Goal: Task Accomplishment & Management: Manage account settings

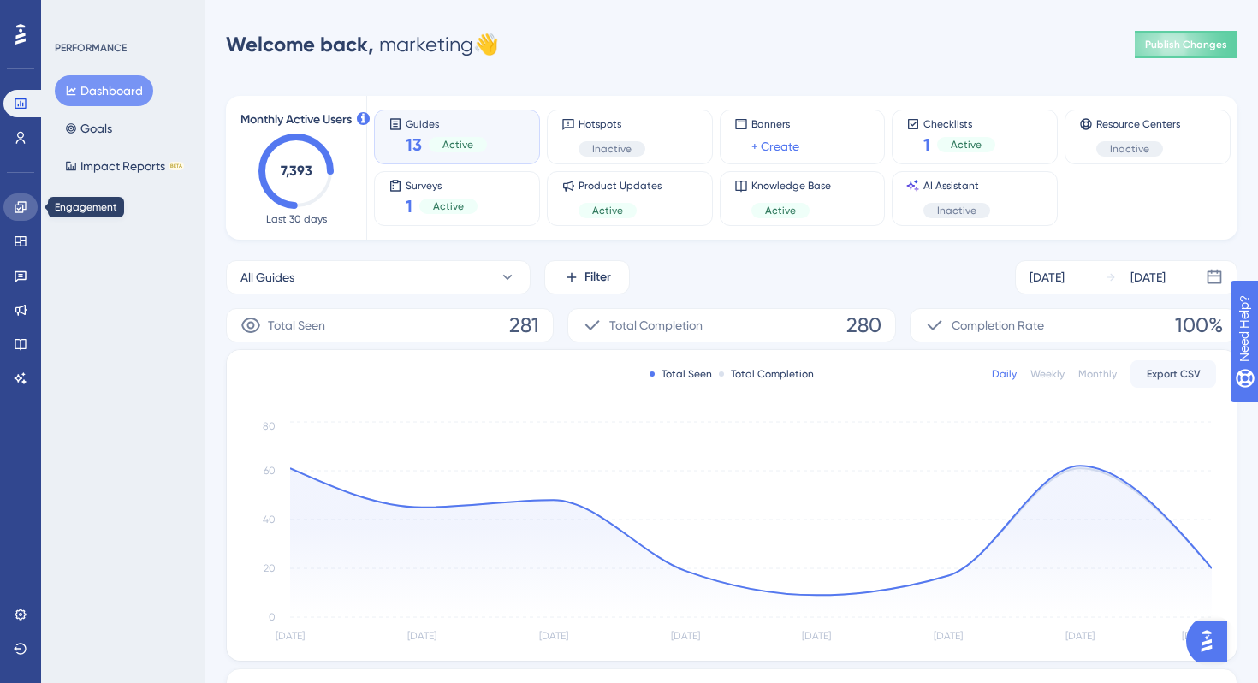
click at [23, 208] on icon at bounding box center [21, 207] width 14 height 14
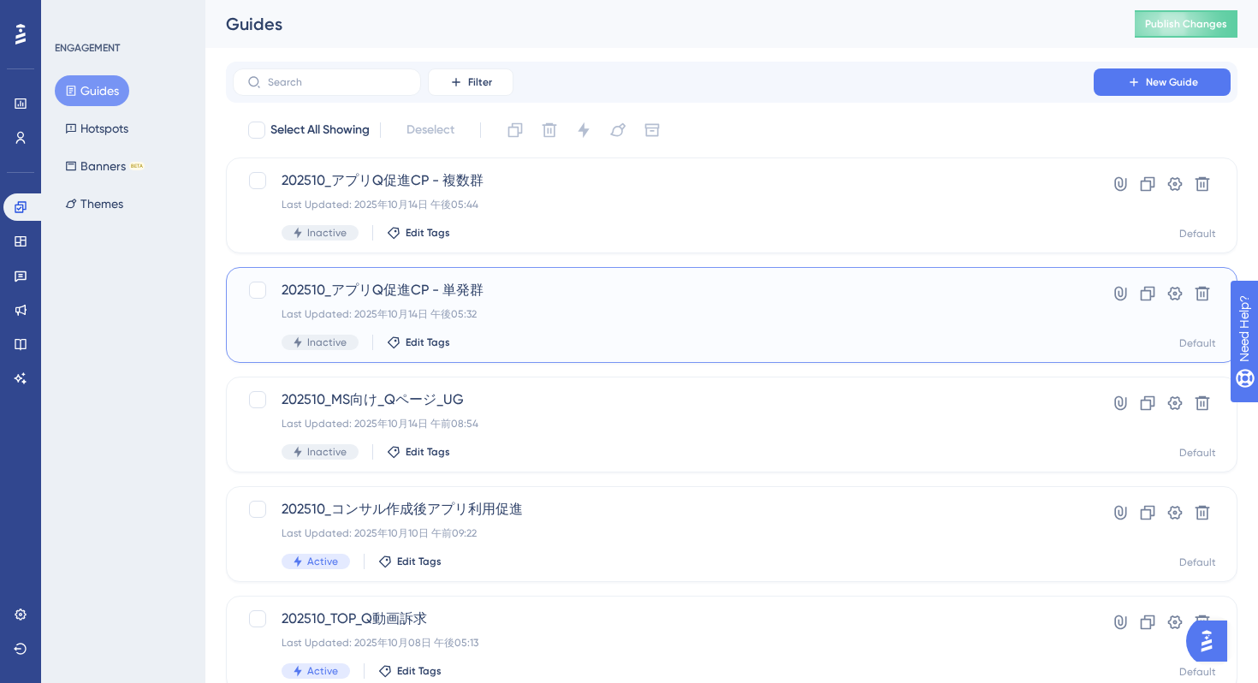
click at [671, 329] on div "202510_アプリQ促進CP - 単発群 Last Updated: 2025年10月14日 午後05:32 Inactive Edit Tags" at bounding box center [664, 315] width 764 height 70
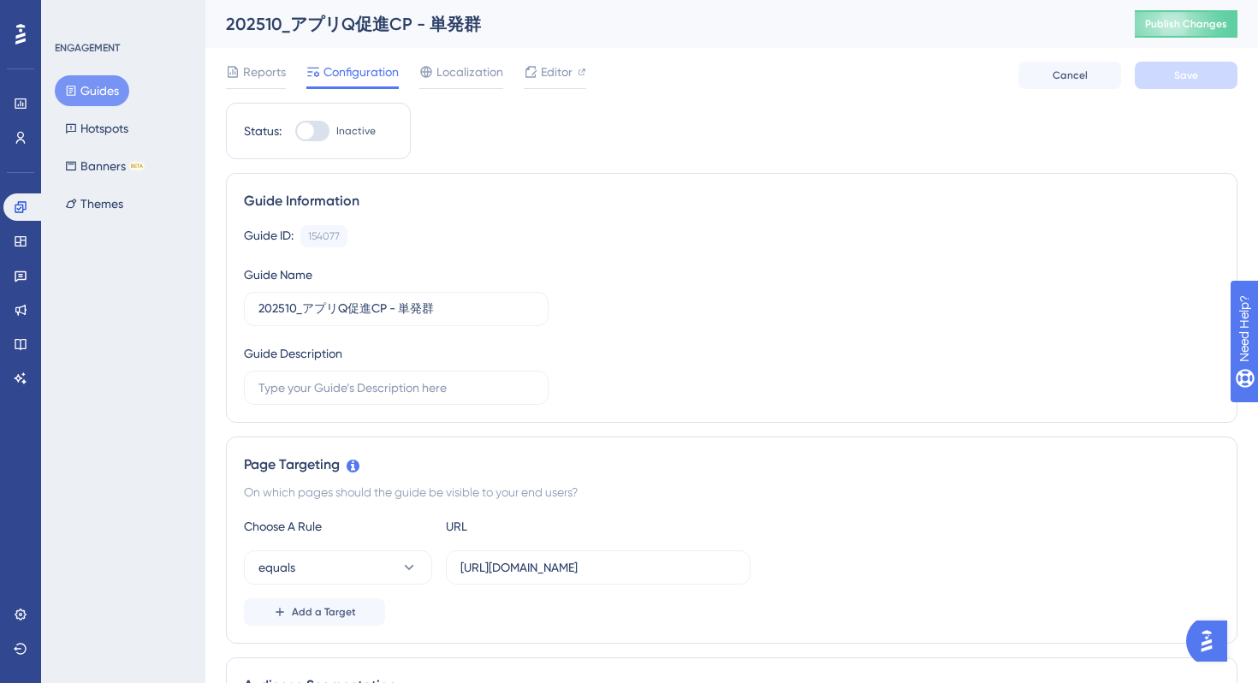
click at [562, 77] on span "Editor" at bounding box center [557, 72] width 32 height 21
click at [98, 89] on button "Guides" at bounding box center [92, 90] width 74 height 31
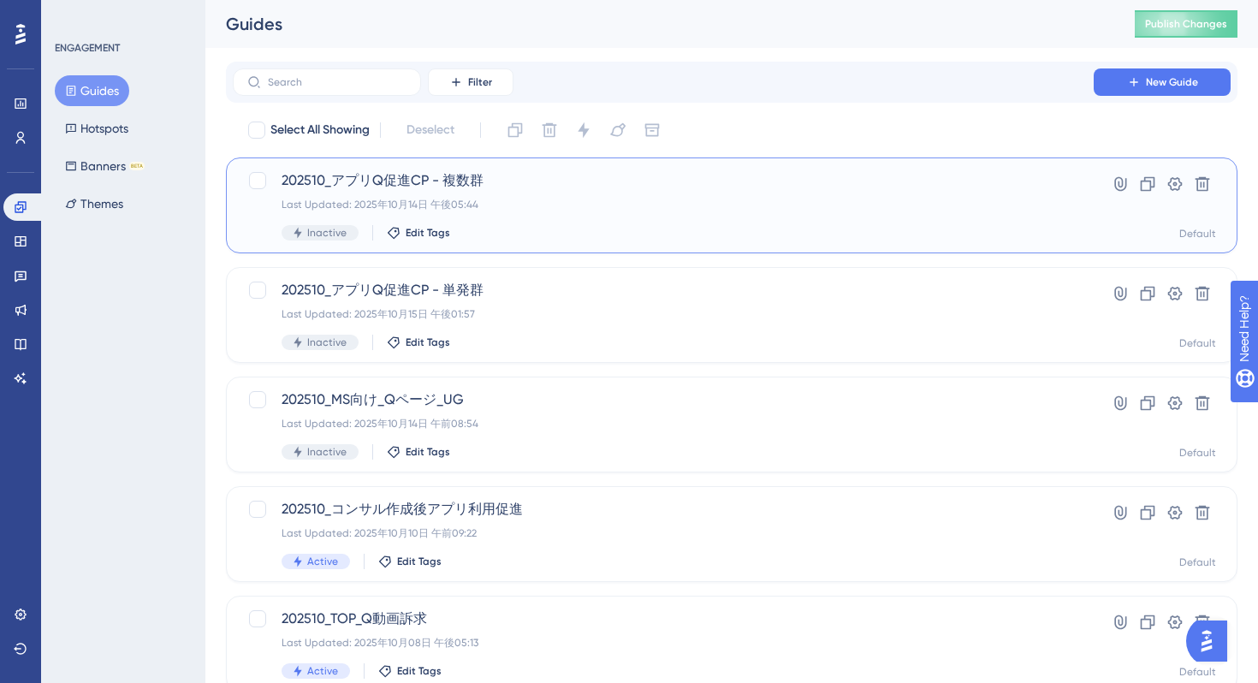
click at [574, 217] on div "202510_アプリQ促進CP - 複数群 Last Updated: 2025年10月14日 午後05:44 Inactive Edit Tags" at bounding box center [664, 205] width 764 height 70
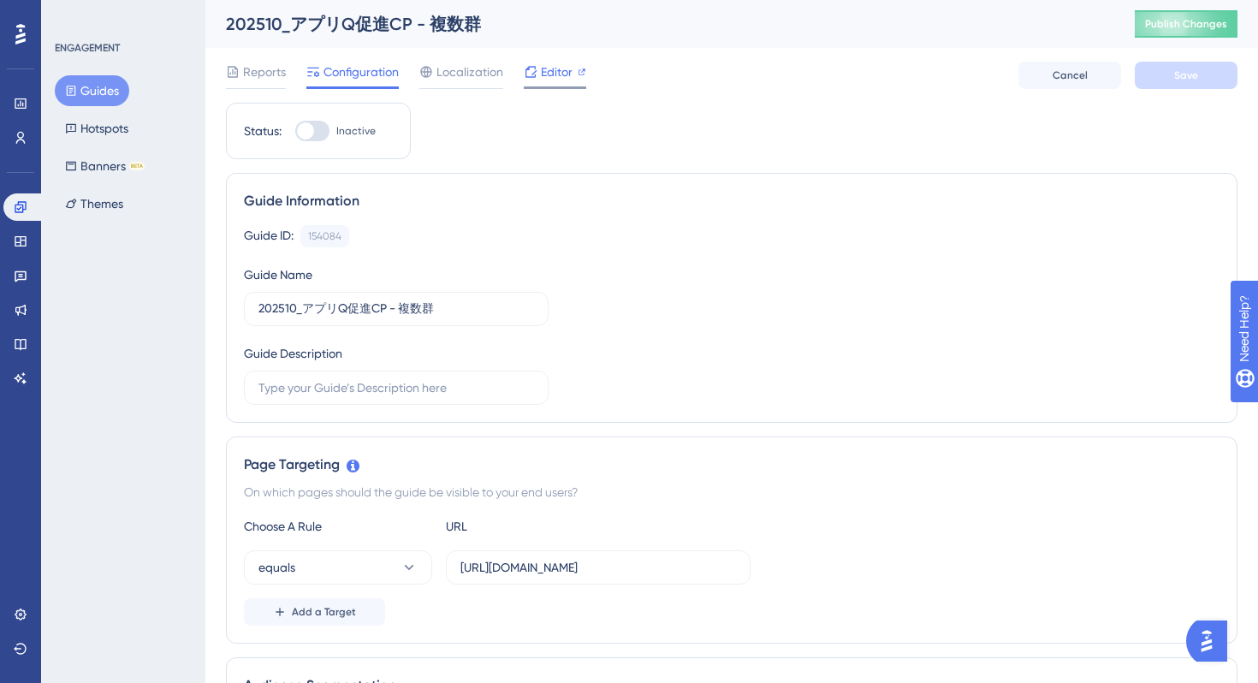
click at [544, 69] on span "Editor" at bounding box center [557, 72] width 32 height 21
click at [86, 87] on button "Guides" at bounding box center [92, 90] width 74 height 31
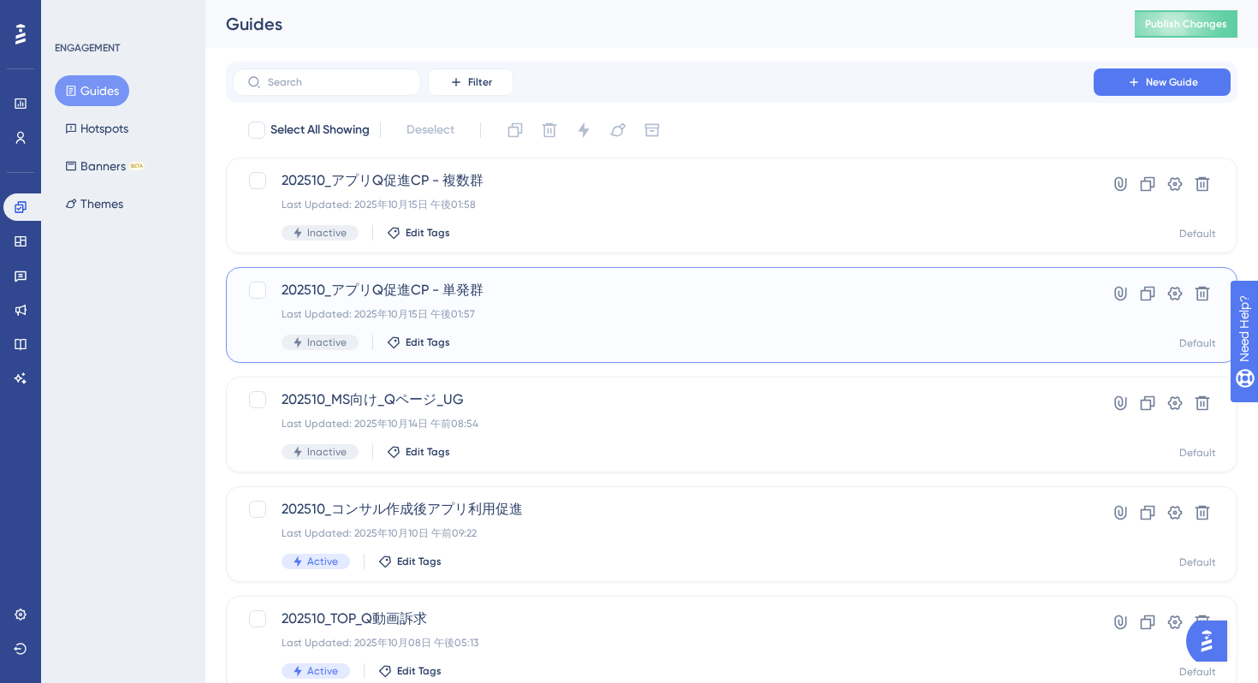
click at [591, 312] on div "Last Updated: 2025年10月15日 午後01:57" at bounding box center [664, 314] width 764 height 14
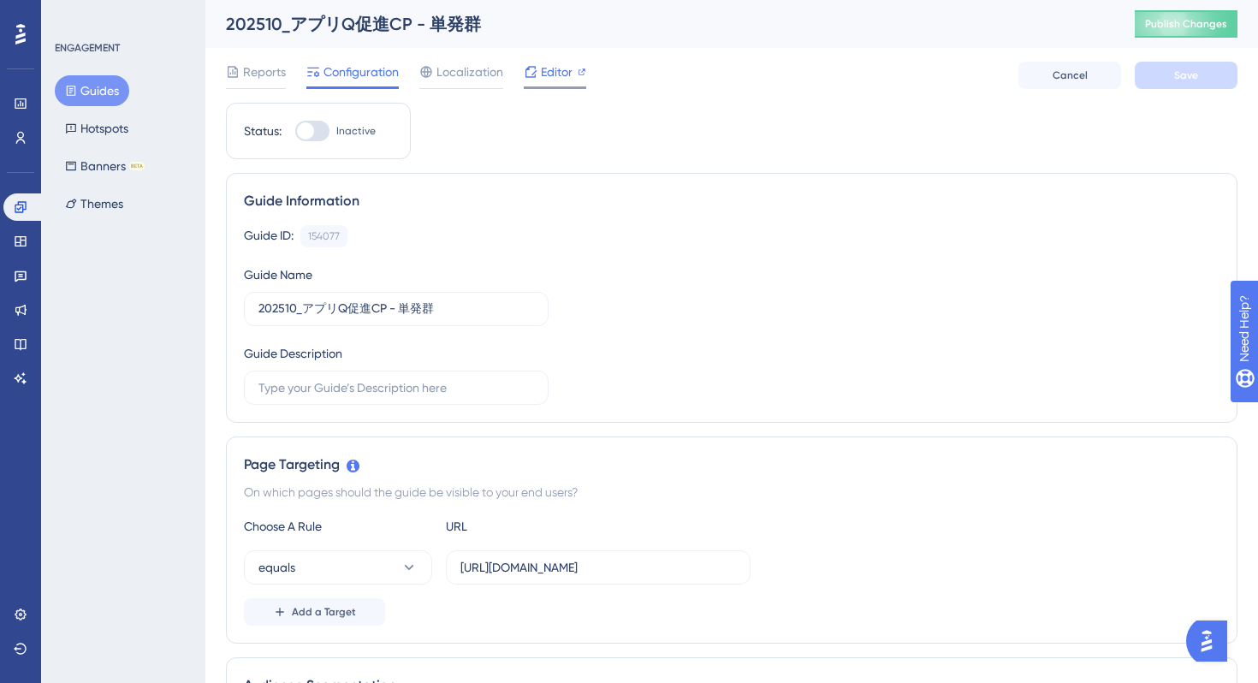
click at [568, 67] on span "Editor" at bounding box center [557, 72] width 32 height 21
click at [315, 130] on div at bounding box center [312, 131] width 34 height 21
click at [295, 131] on input "Inactive" at bounding box center [294, 131] width 1 height 1
checkbox input "true"
click at [538, 570] on input "https://stg-e-consult.medii.jp/top" at bounding box center [599, 567] width 276 height 19
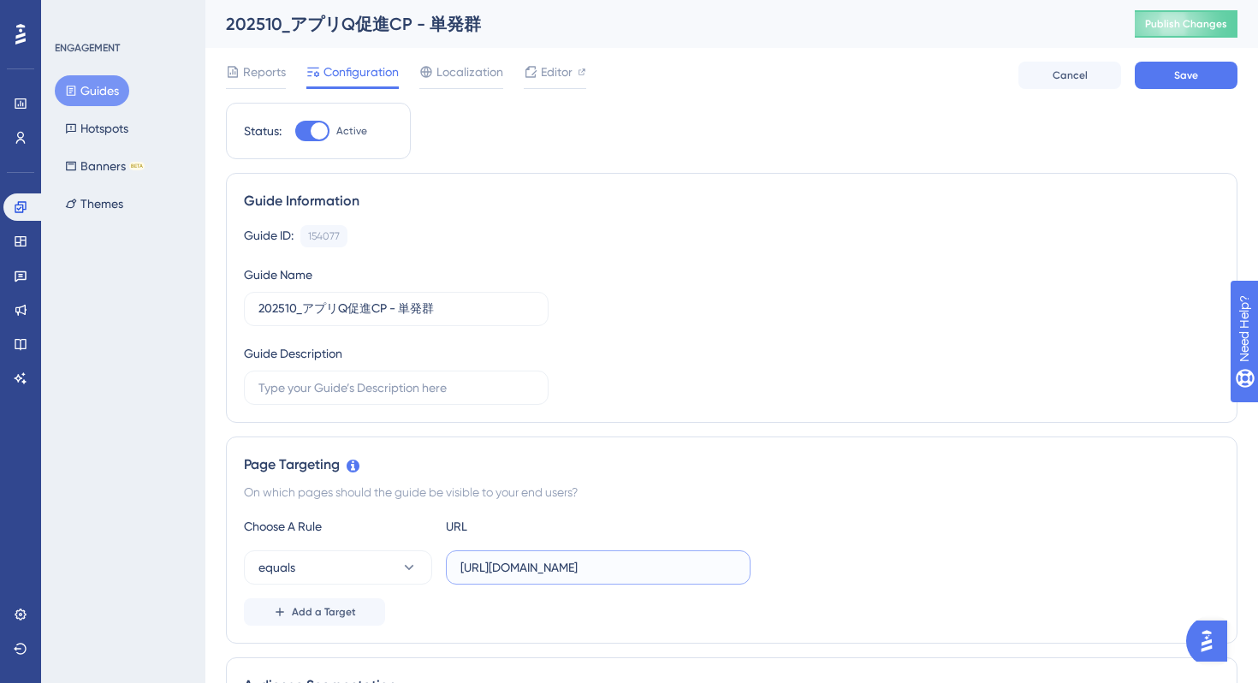
click at [538, 570] on input "https://stg-e-consult.medii.jp/top" at bounding box center [599, 567] width 276 height 19
paste input "?utm_source=20251016_usgd_ai_1_gen_spa_app-singleuse"
type input "https://stg-e-consult.medii.jp/top?utm_source=20251016_usgd_ai_1_gen_spa_app-si…"
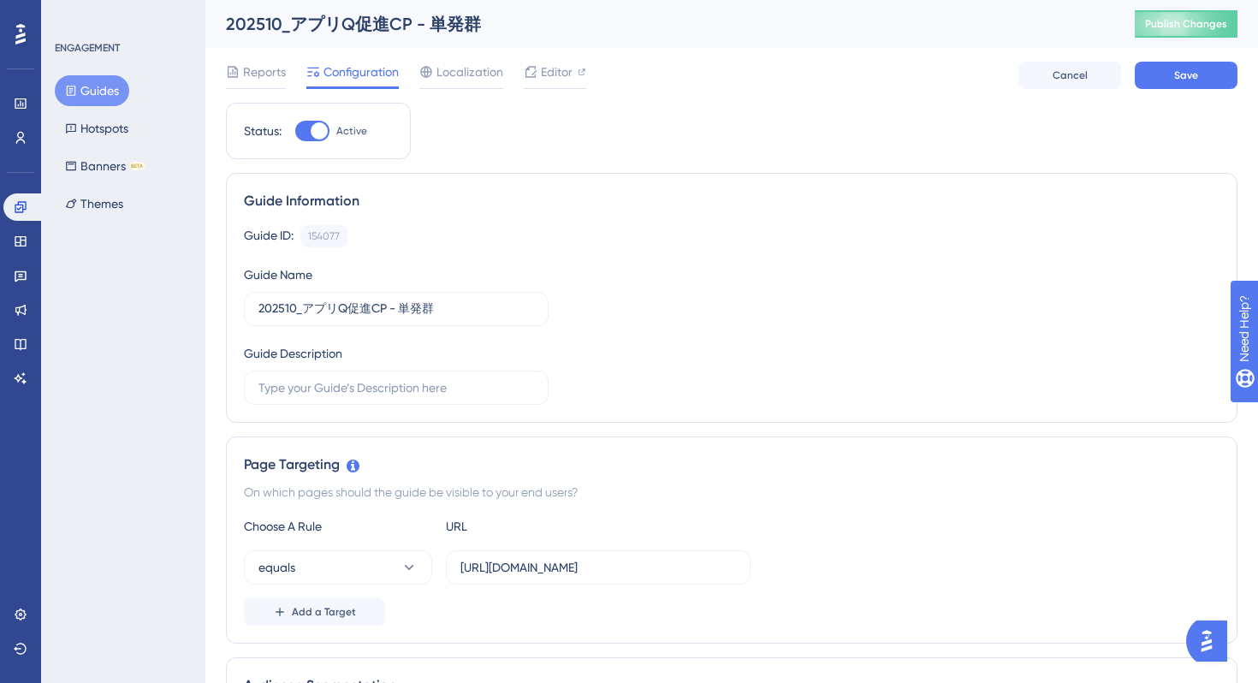
click at [730, 355] on div "Guide ID: 154077 Copy Guide Name 202510_アプリQ促進CP - 単発群 Guide Description" at bounding box center [732, 315] width 976 height 180
click at [1182, 72] on span "Save" at bounding box center [1186, 75] width 24 height 14
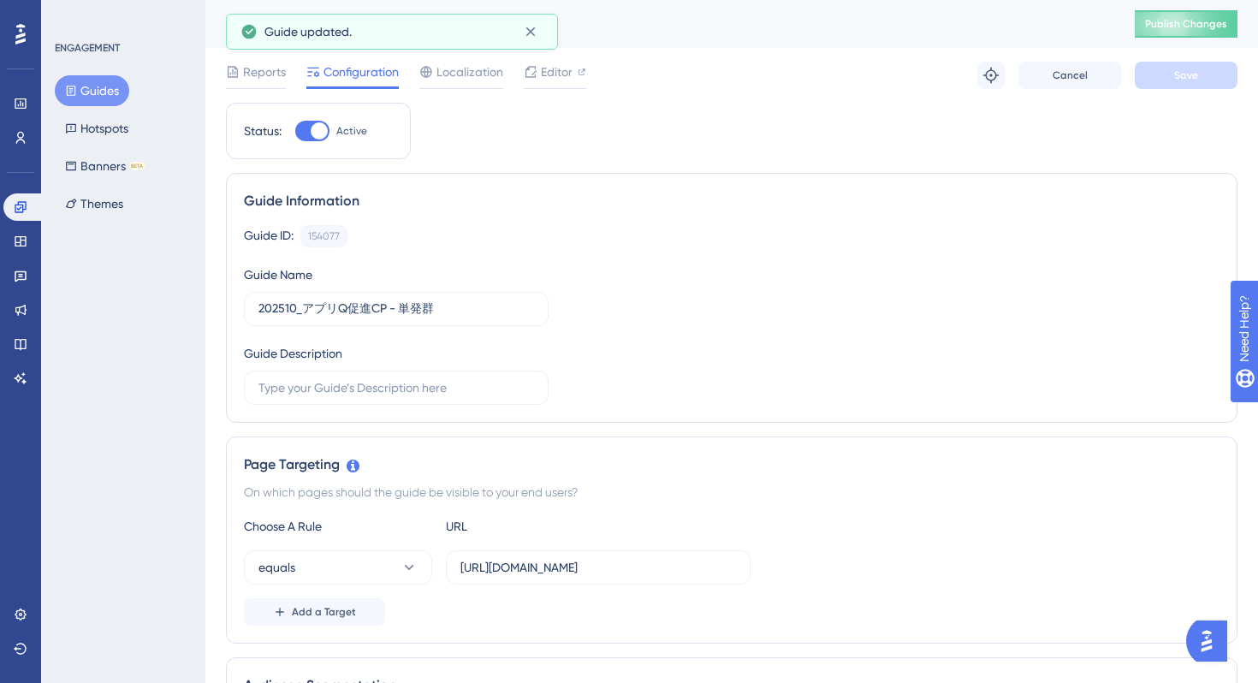
click at [98, 91] on button "Guides" at bounding box center [92, 90] width 74 height 31
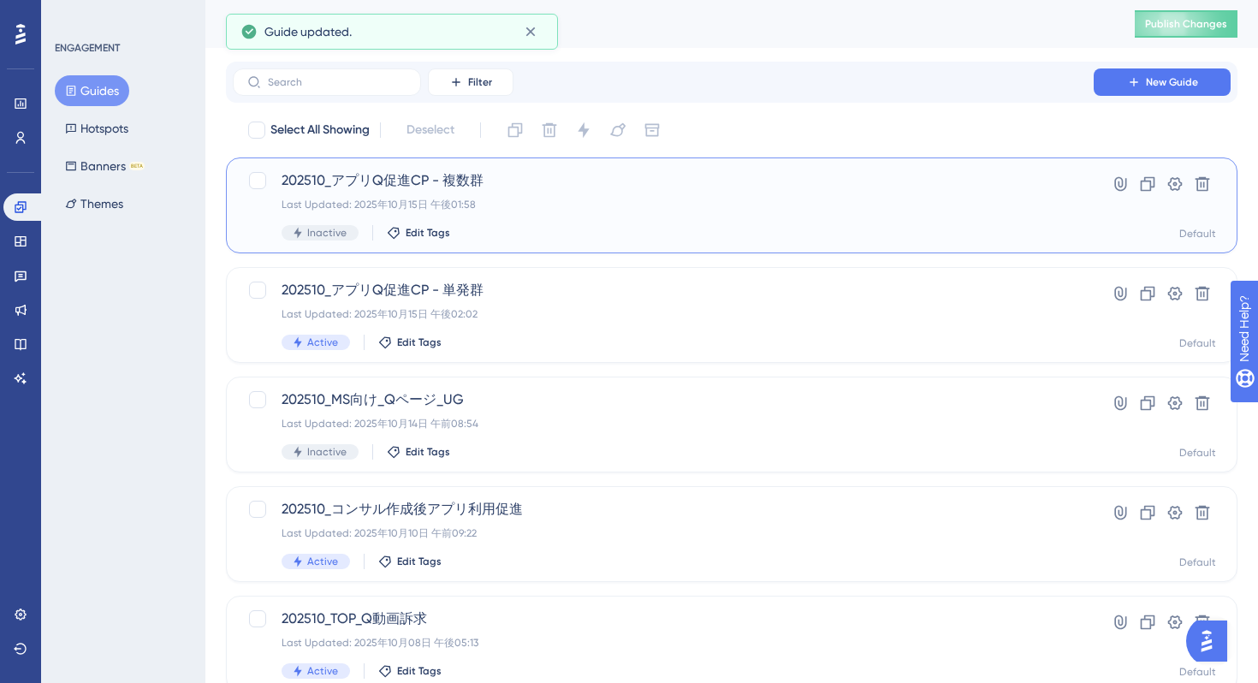
click at [609, 169] on div "202510_アプリQ促進CP - 複数群 Last Updated: 2025年10月15日 午後01:58 Inactive Edit Tags Hype…" at bounding box center [732, 206] width 1012 height 96
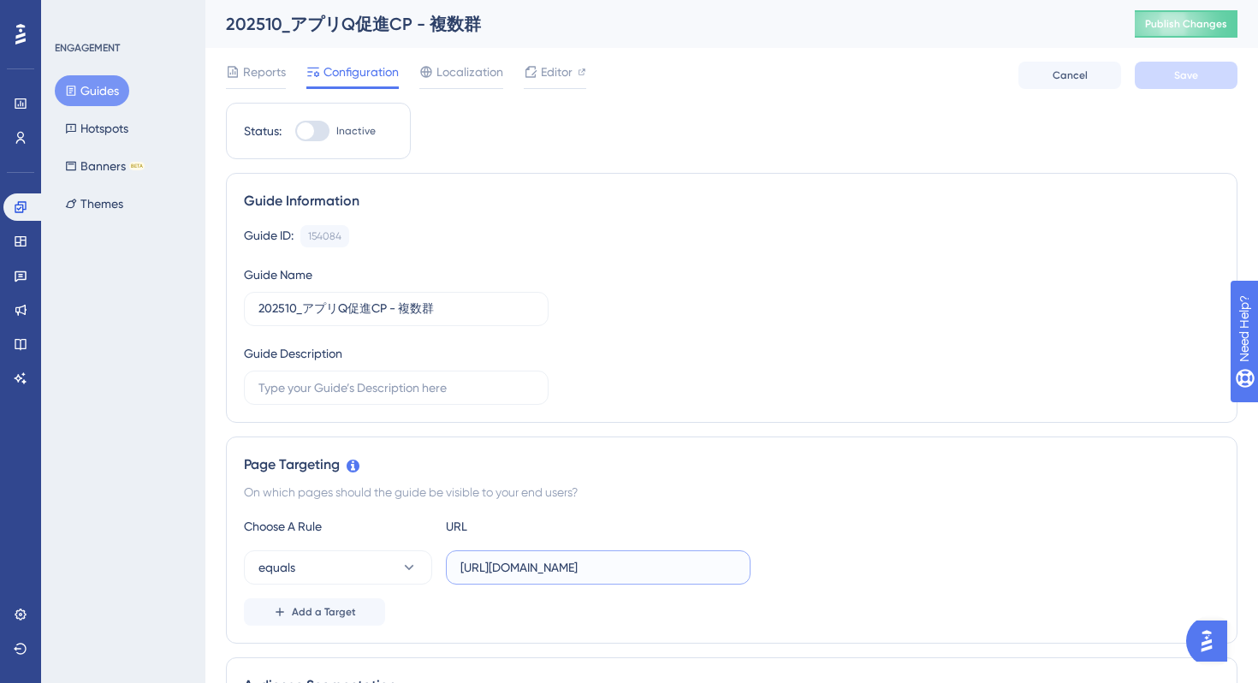
click at [554, 569] on input "https://stg-e-consult.medii.jp/top" at bounding box center [599, 567] width 276 height 19
paste input "?utm_source=20251016_usgd_ai_1_gen_spa_app-multipleuse"
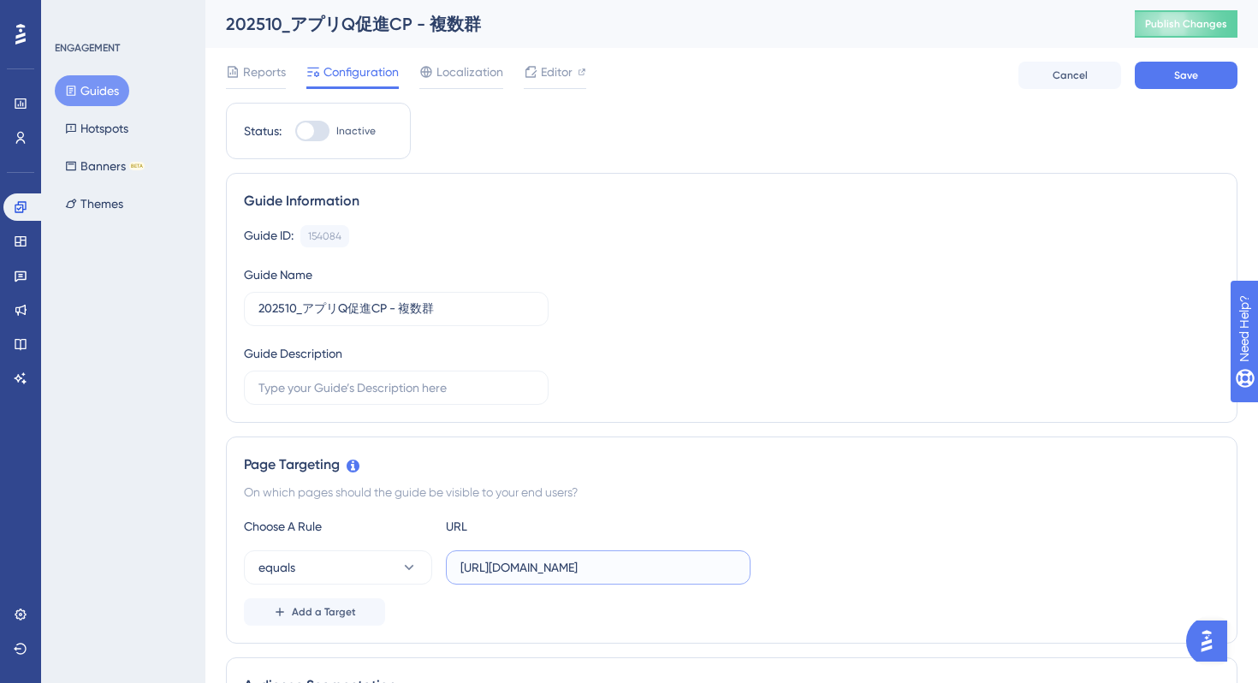
type input "https://stg-e-consult.medii.jp/top?utm_source=20251016_usgd_ai_1_gen_spa_app-mu…"
click at [1176, 74] on span "Save" at bounding box center [1186, 75] width 24 height 14
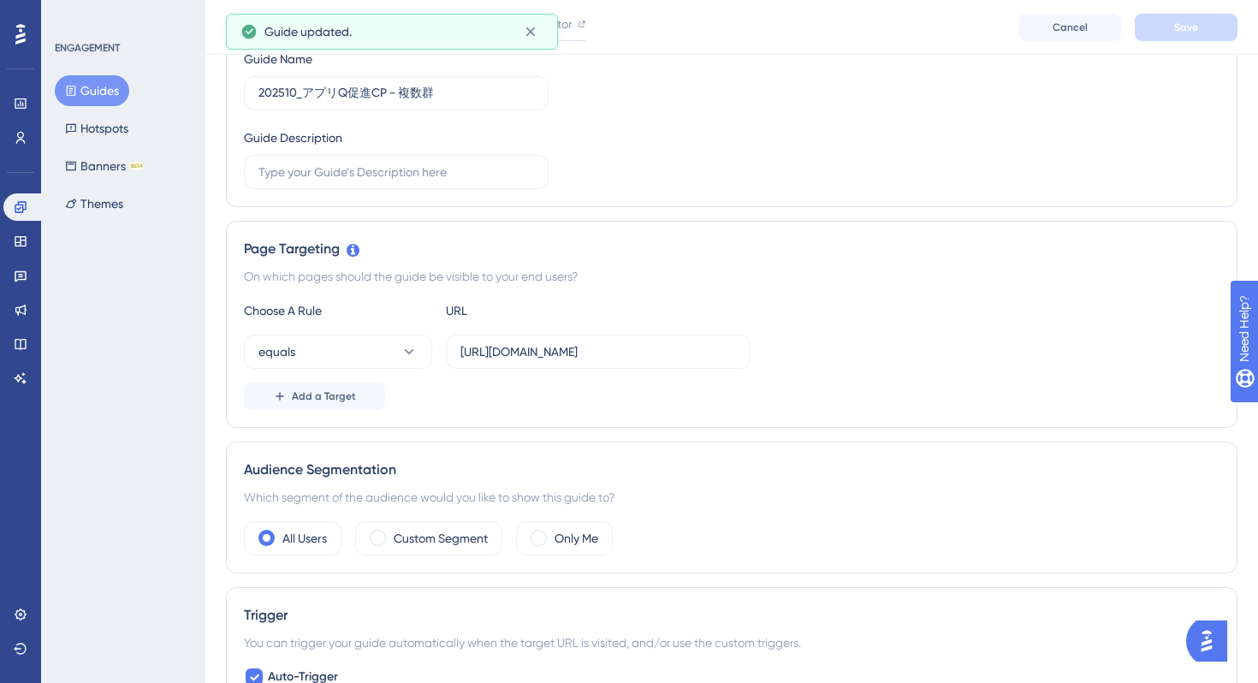
scroll to position [296, 0]
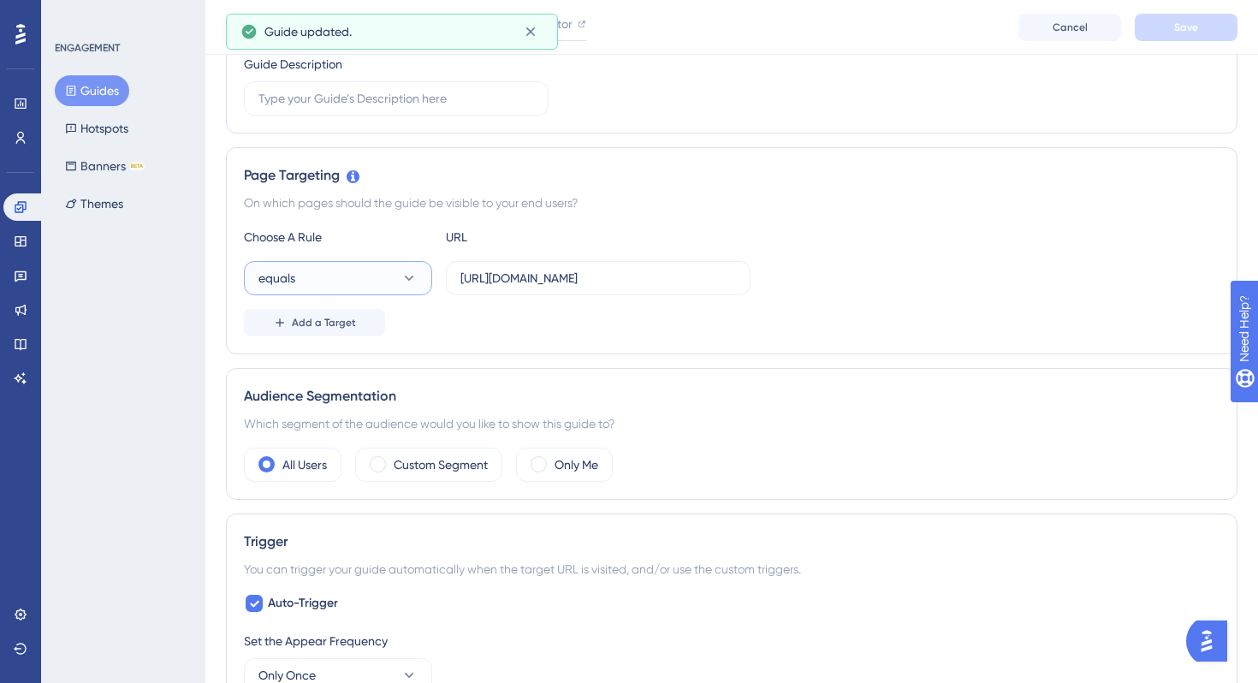
click at [400, 289] on button "equals" at bounding box center [338, 278] width 188 height 34
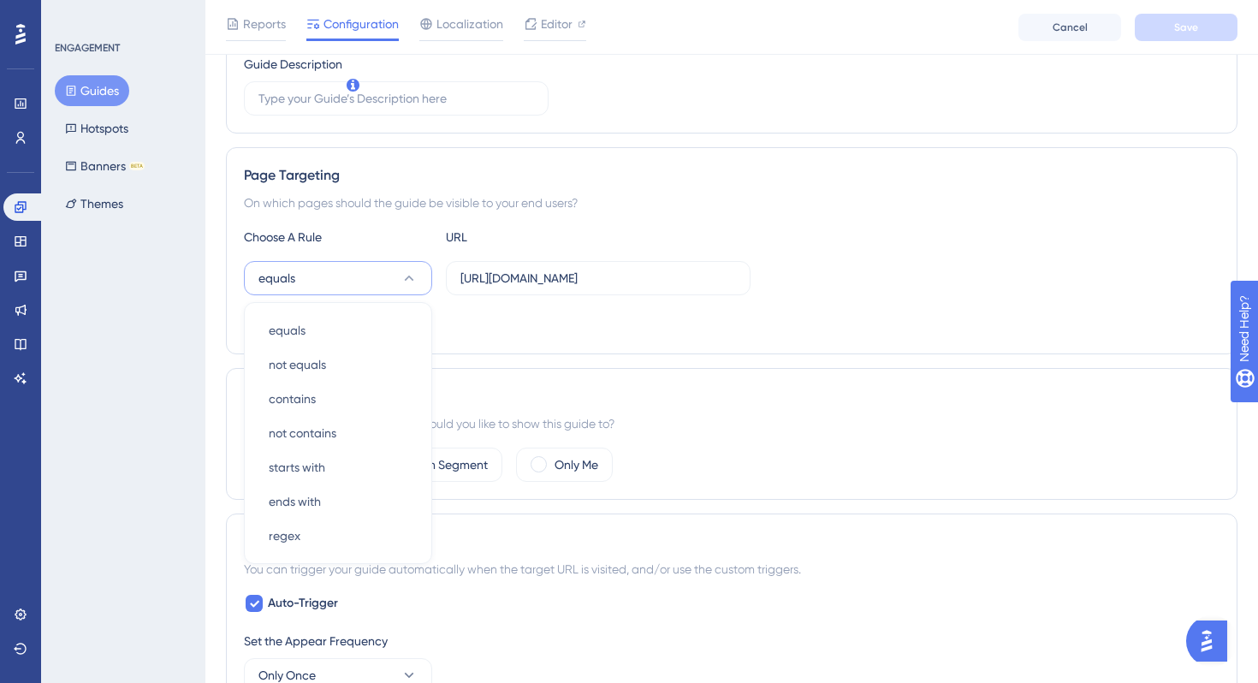
scroll to position [388, 0]
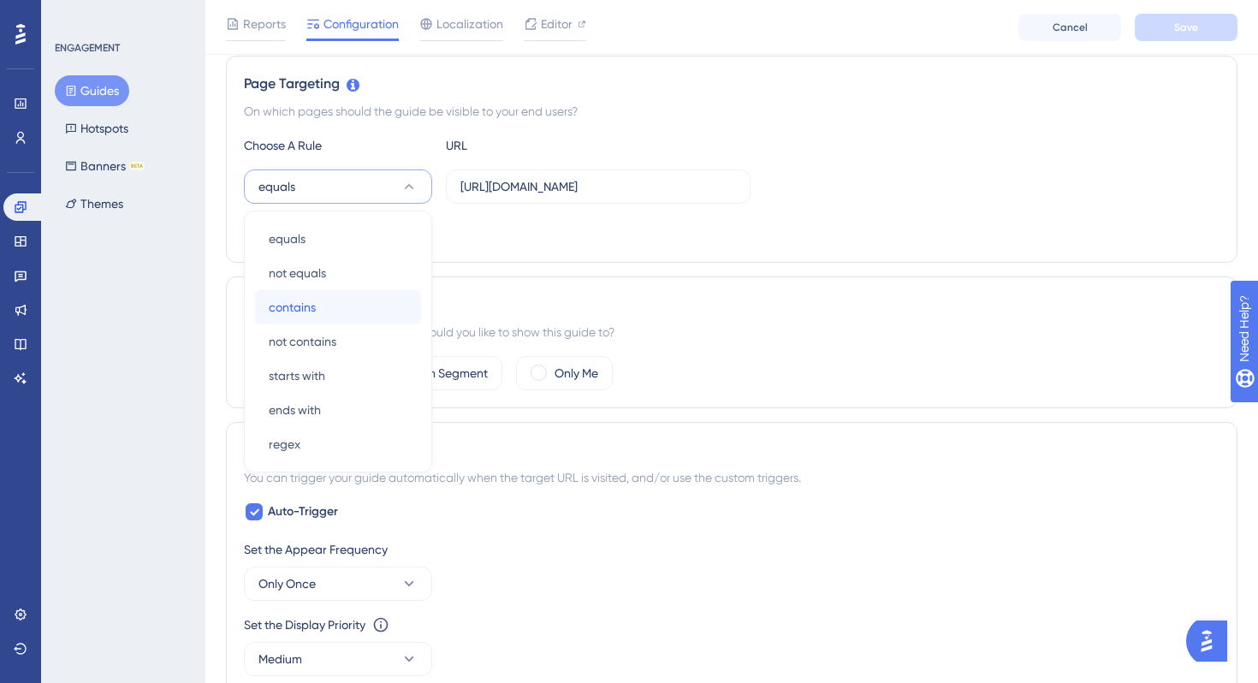
click at [354, 312] on div "contains contains" at bounding box center [338, 307] width 139 height 34
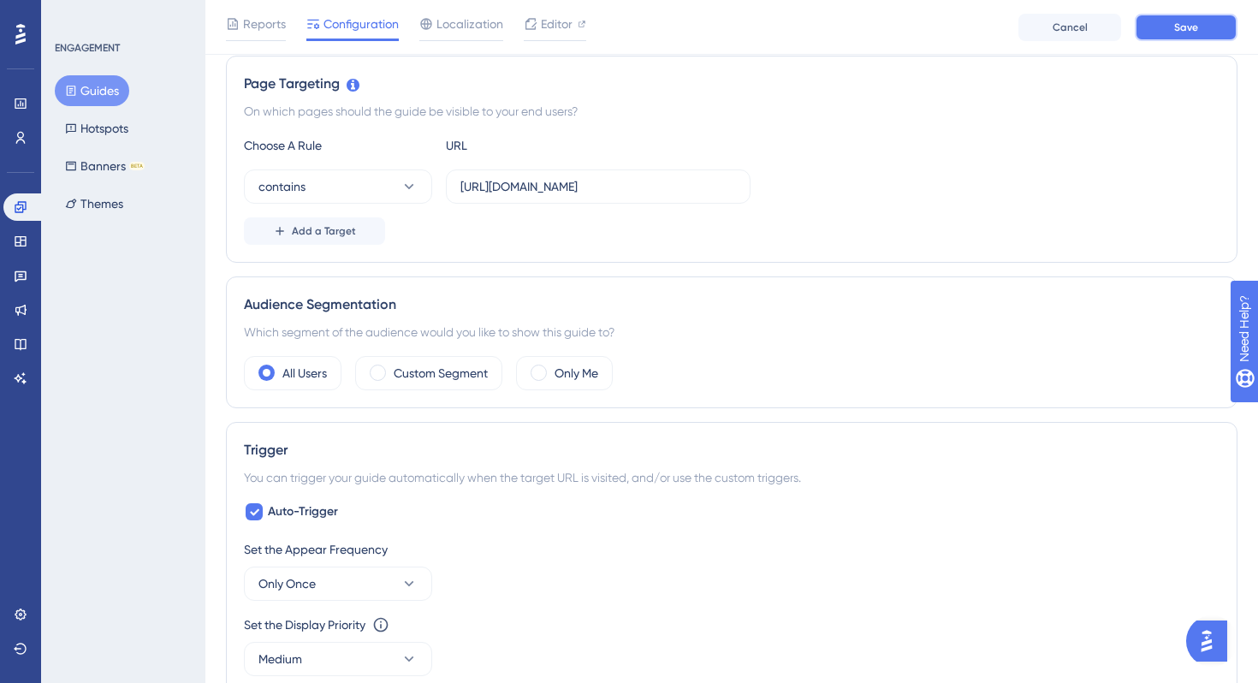
click at [1192, 32] on span "Save" at bounding box center [1186, 28] width 24 height 14
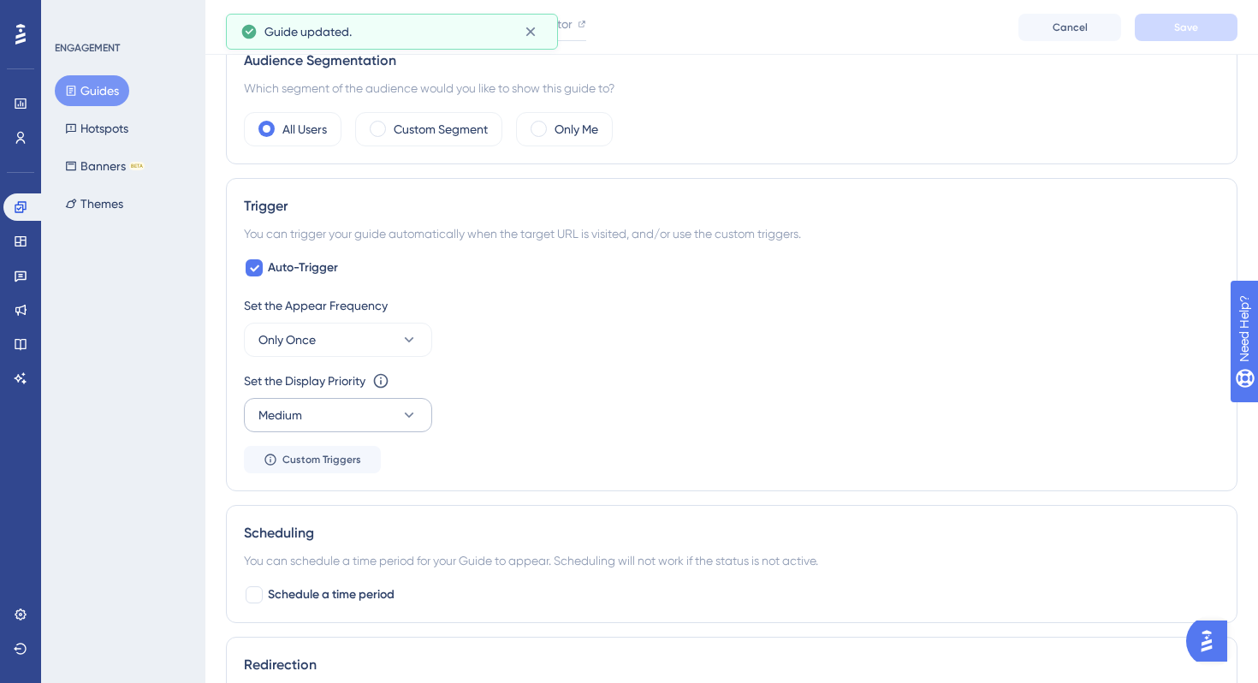
scroll to position [596, 0]
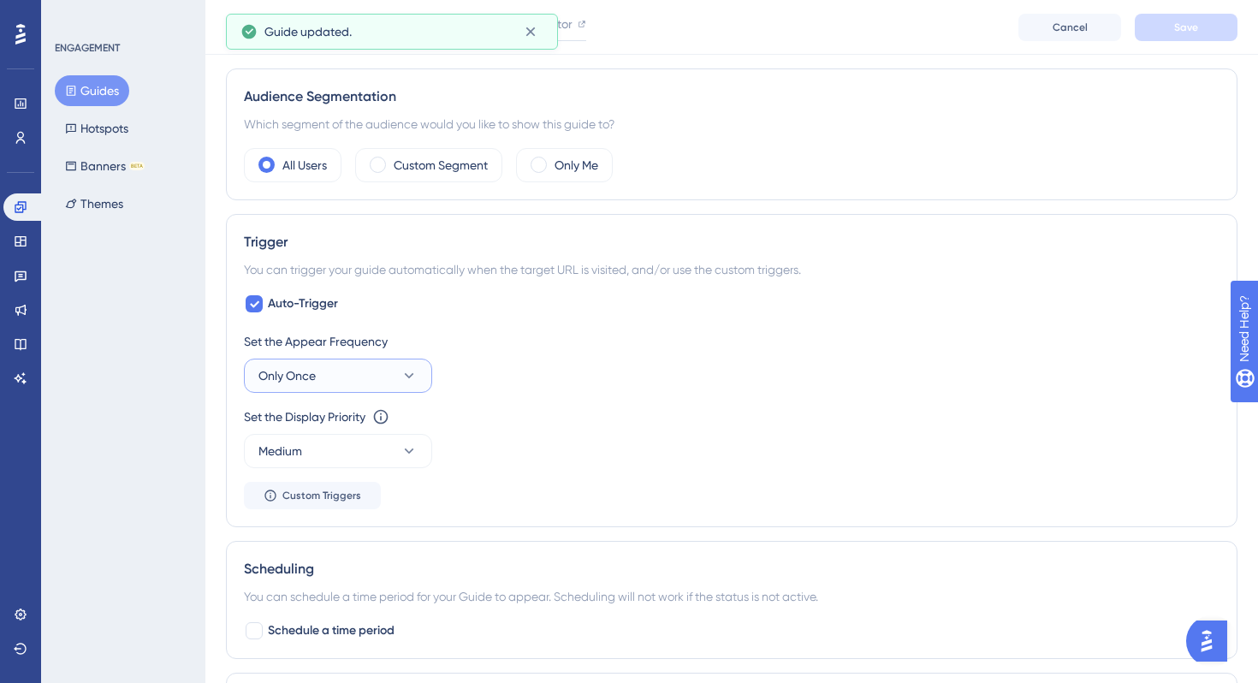
click at [369, 369] on button "Only Once" at bounding box center [338, 376] width 188 height 34
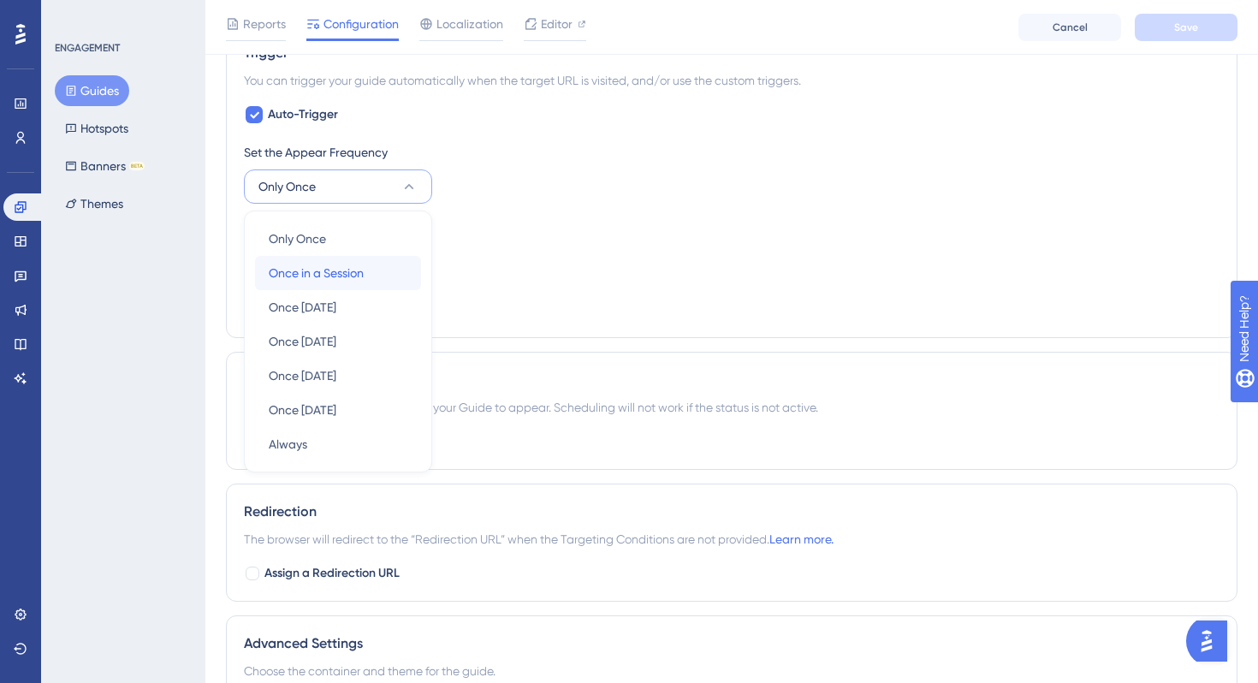
click at [364, 267] on span "Once in a Session" at bounding box center [316, 273] width 95 height 21
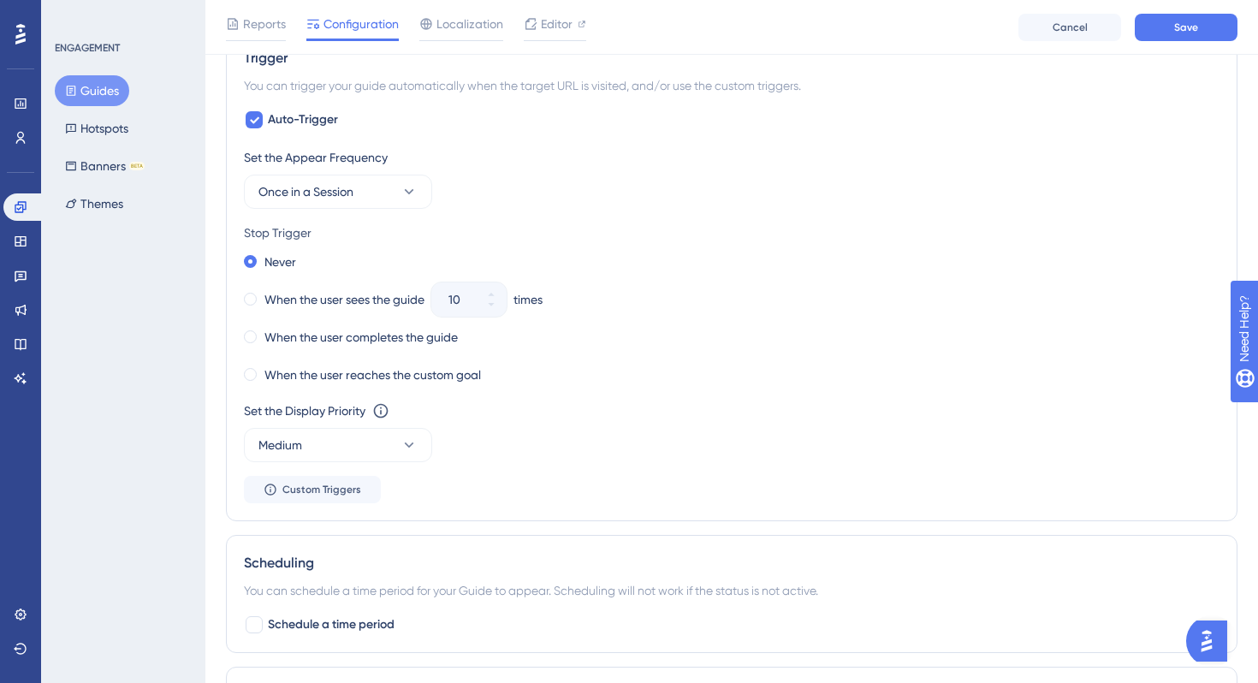
scroll to position [741, 0]
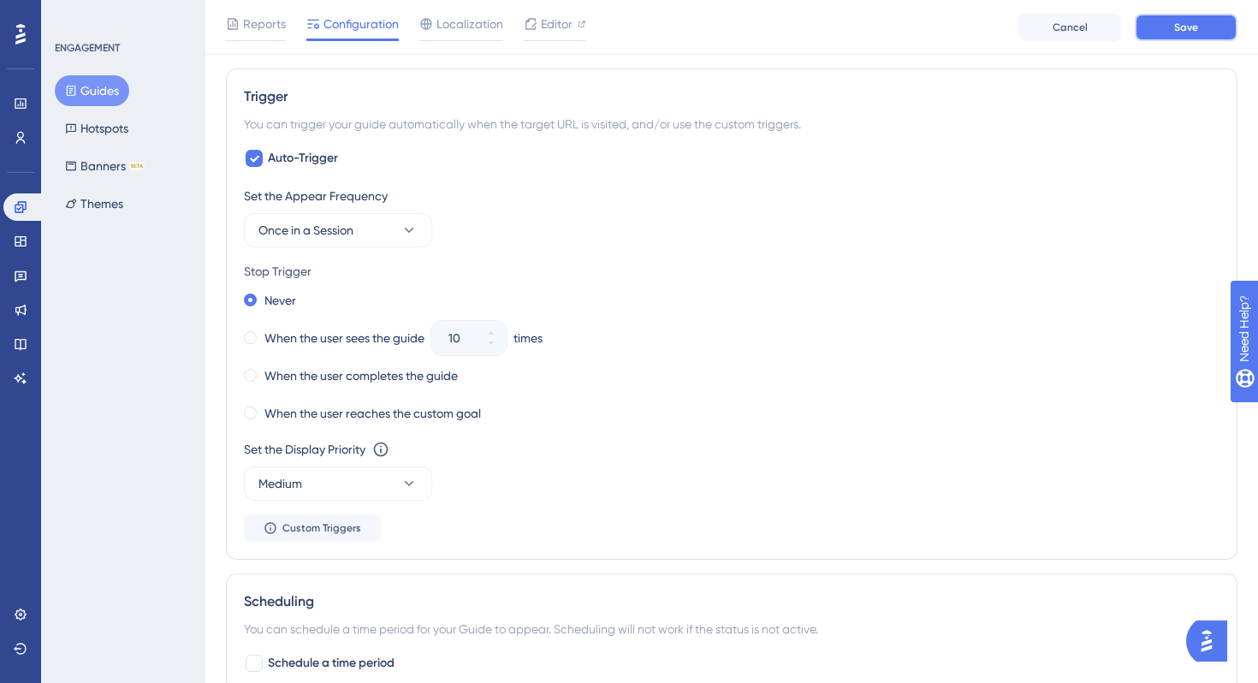
click at [1192, 33] on button "Save" at bounding box center [1186, 27] width 103 height 27
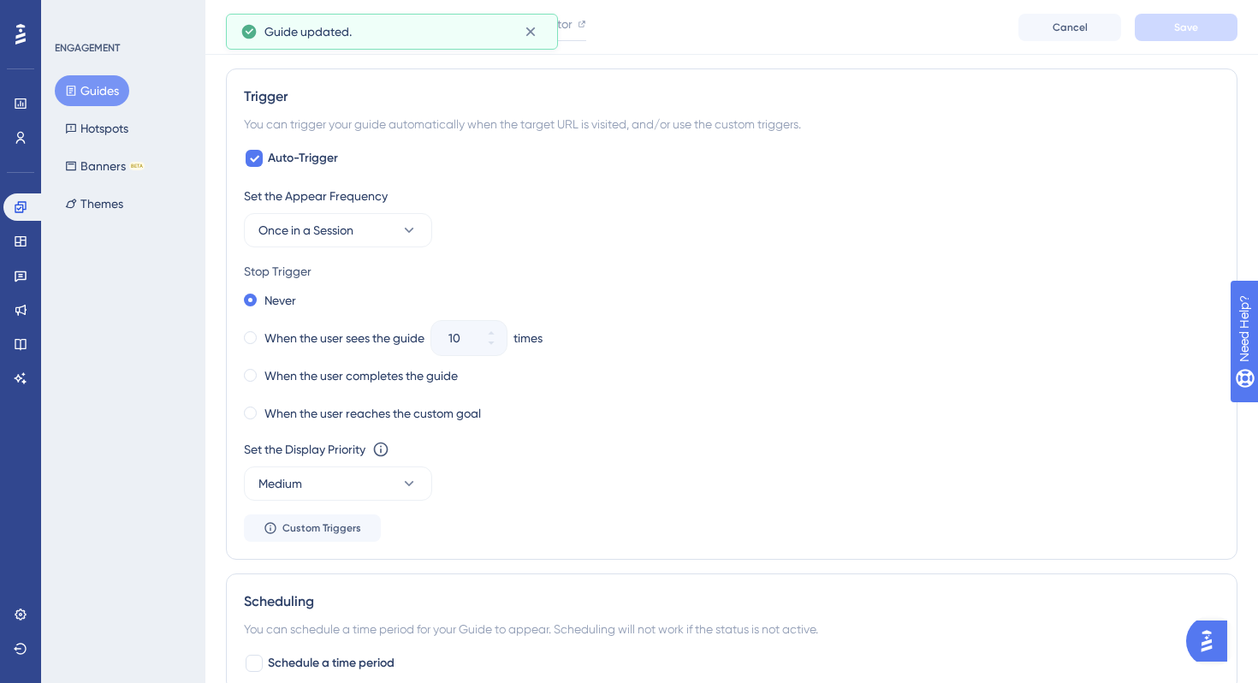
scroll to position [0, 0]
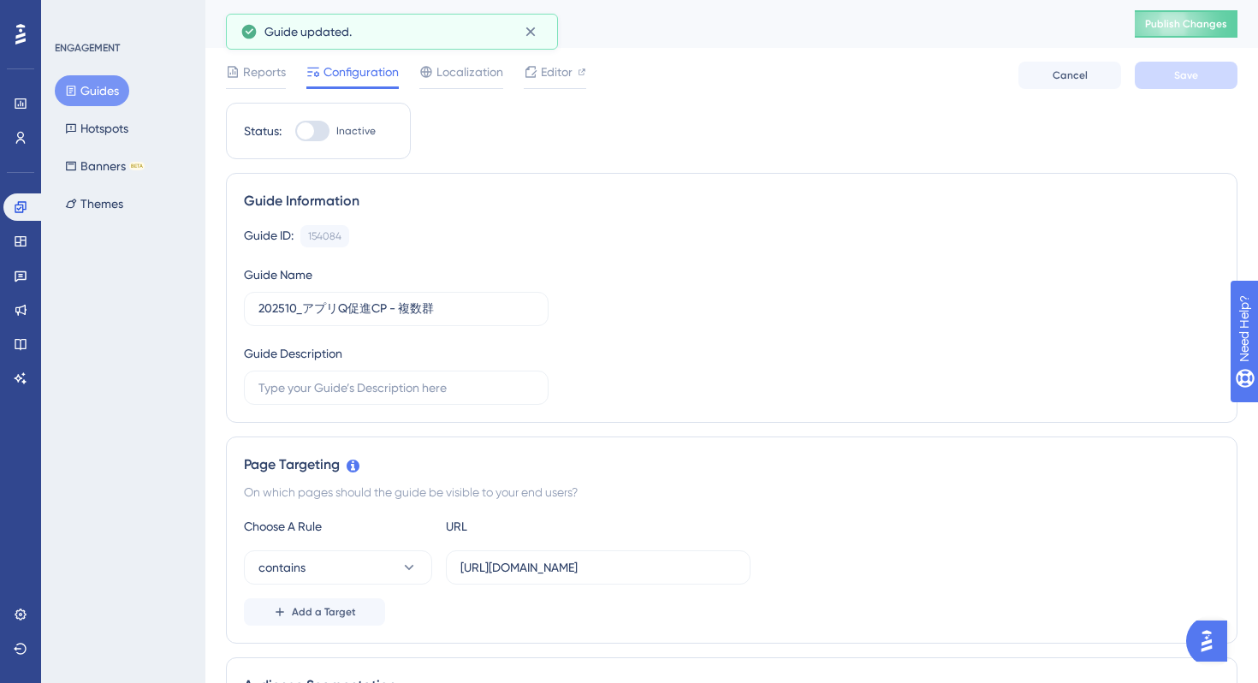
click at [89, 88] on button "Guides" at bounding box center [92, 90] width 74 height 31
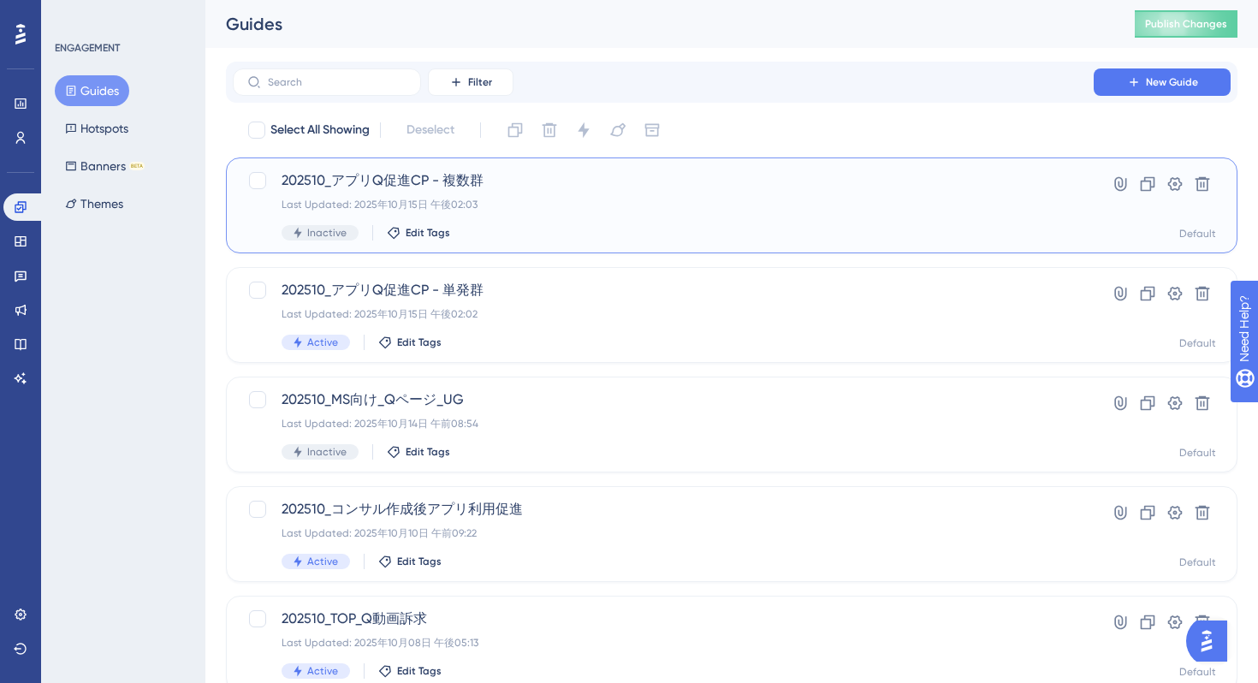
click at [553, 233] on div "Inactive Edit Tags" at bounding box center [664, 232] width 764 height 15
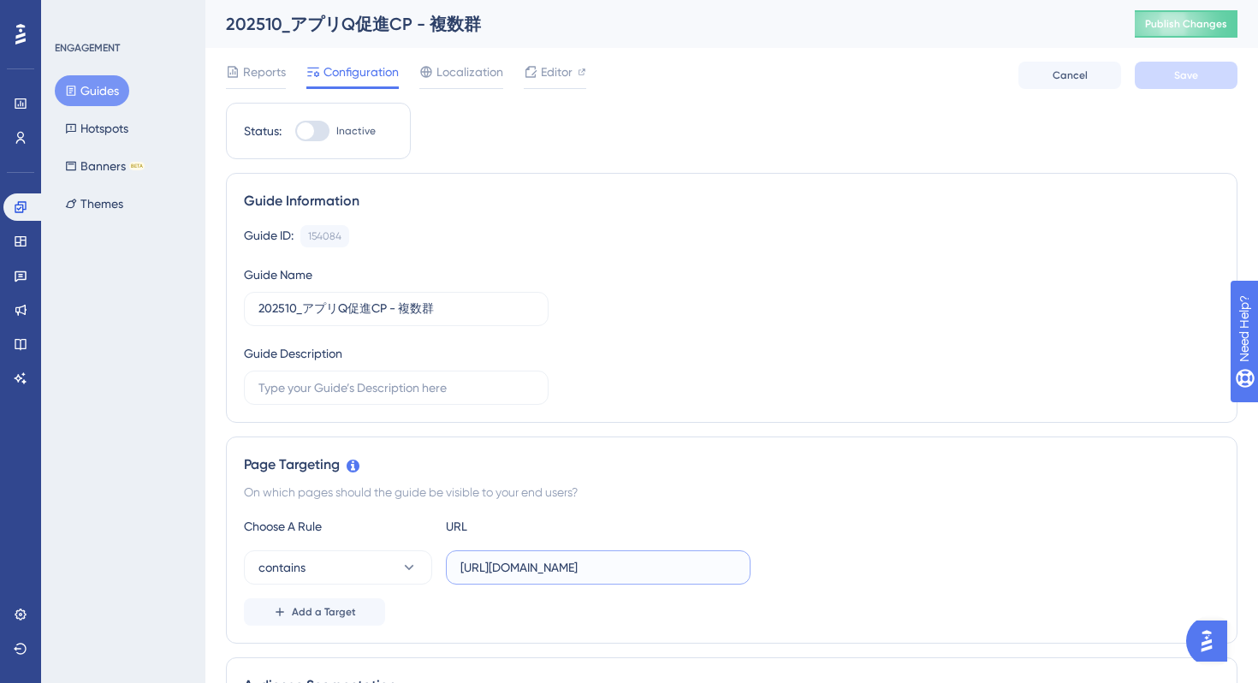
scroll to position [0, 249]
drag, startPoint x: 616, startPoint y: 565, endPoint x: 782, endPoint y: 571, distance: 165.3
click at [782, 571] on div "contains https://stg-e-consult.medii.jp/top?utm_source=20251016_usgd_ai_1_gen_s…" at bounding box center [732, 567] width 976 height 34
click at [315, 125] on div at bounding box center [312, 131] width 34 height 21
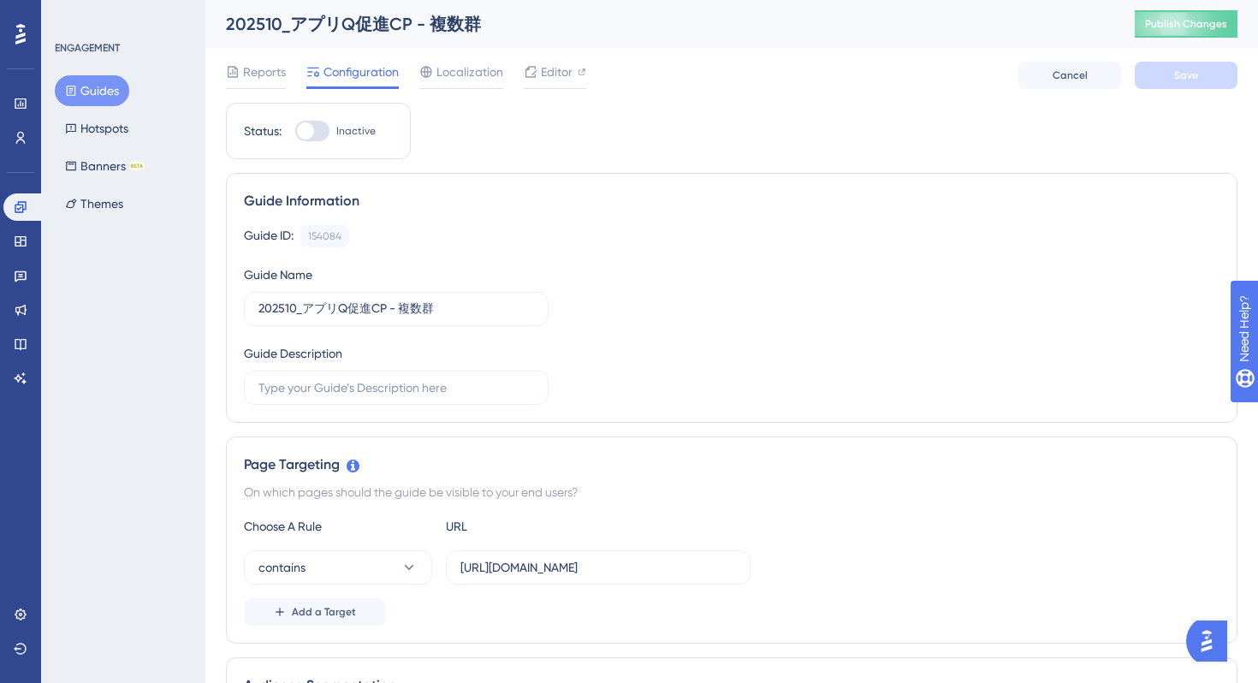
click at [295, 131] on input "Inactive" at bounding box center [294, 131] width 1 height 1
checkbox input "true"
click at [1159, 85] on button "Save" at bounding box center [1186, 75] width 103 height 27
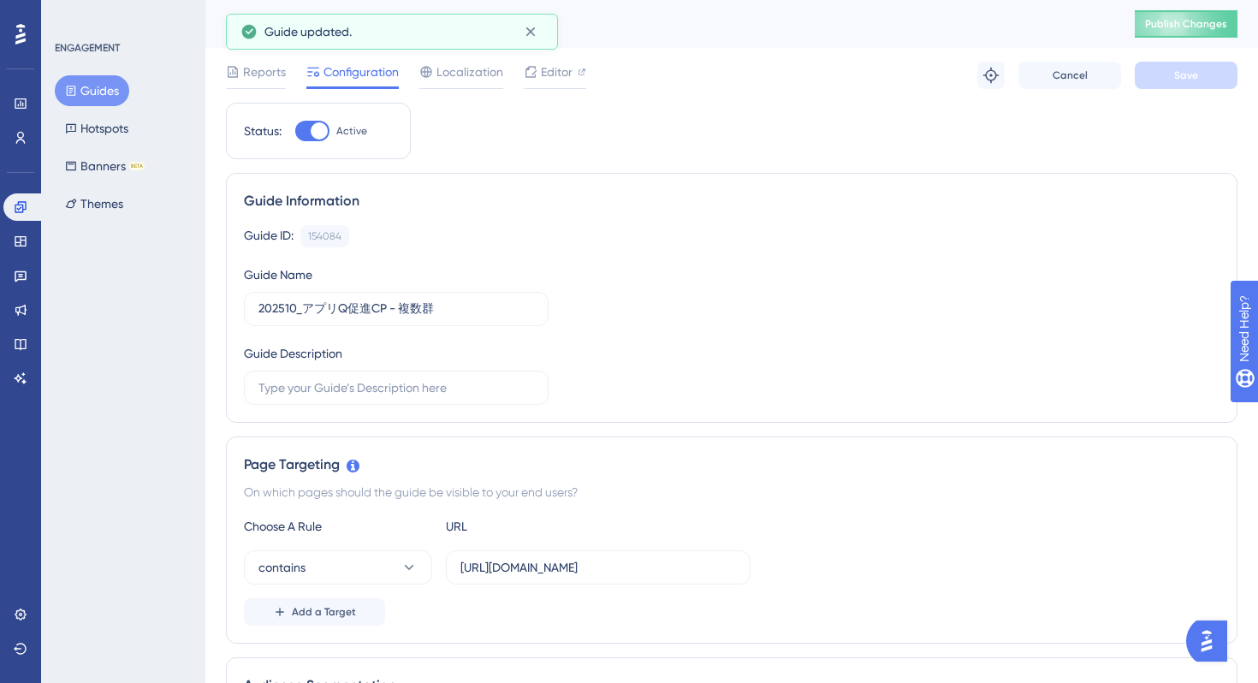
click at [101, 89] on button "Guides" at bounding box center [92, 90] width 74 height 31
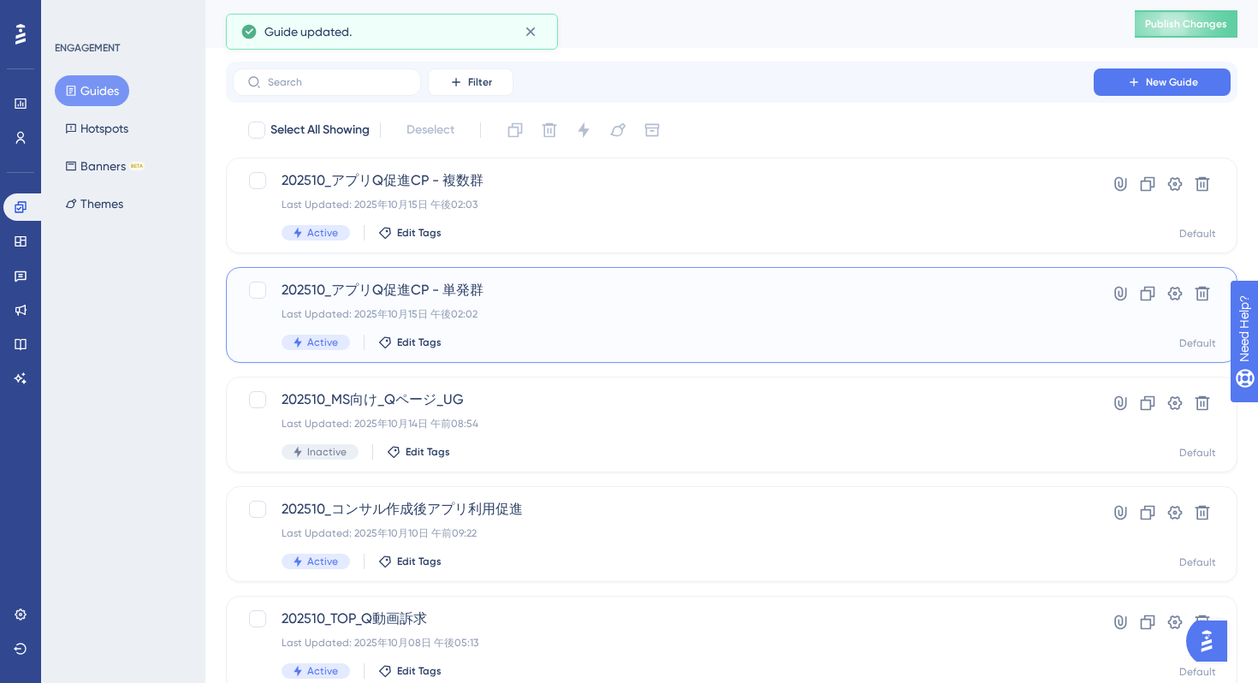
click at [542, 330] on div "202510_アプリQ促進CP - 単発群 Last Updated: 2025年10月15日 午後02:02 Active Edit Tags" at bounding box center [664, 315] width 764 height 70
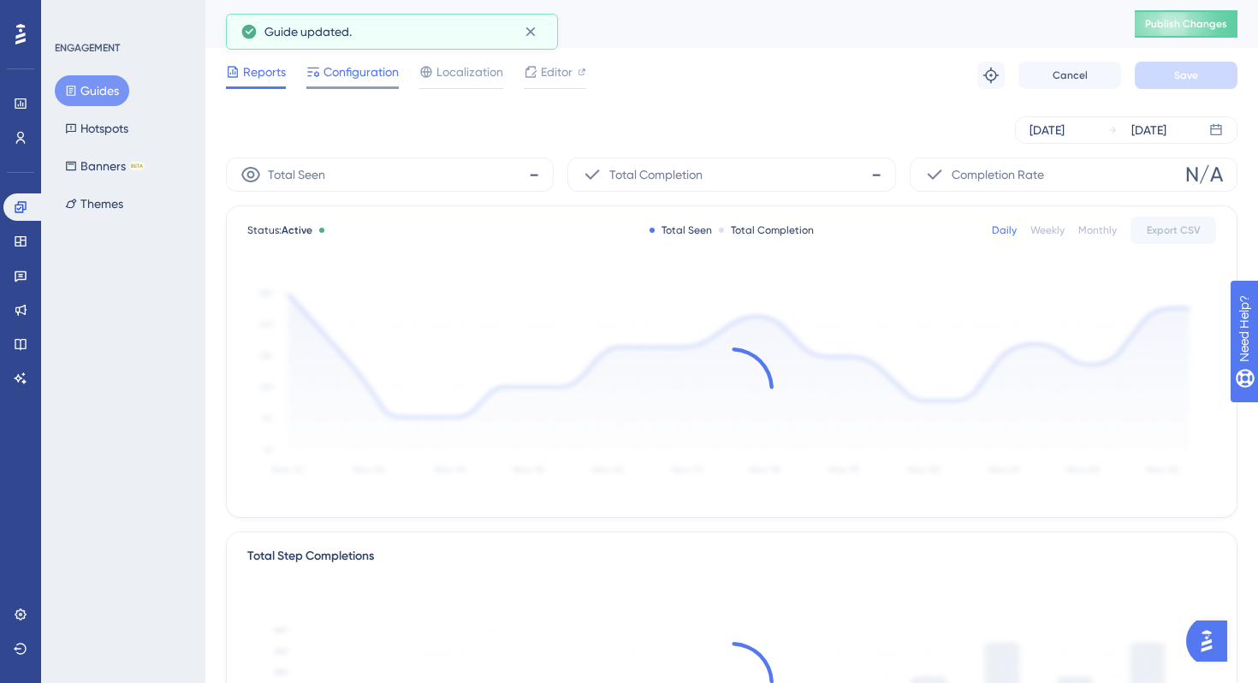
click at [371, 77] on span "Configuration" at bounding box center [361, 72] width 75 height 21
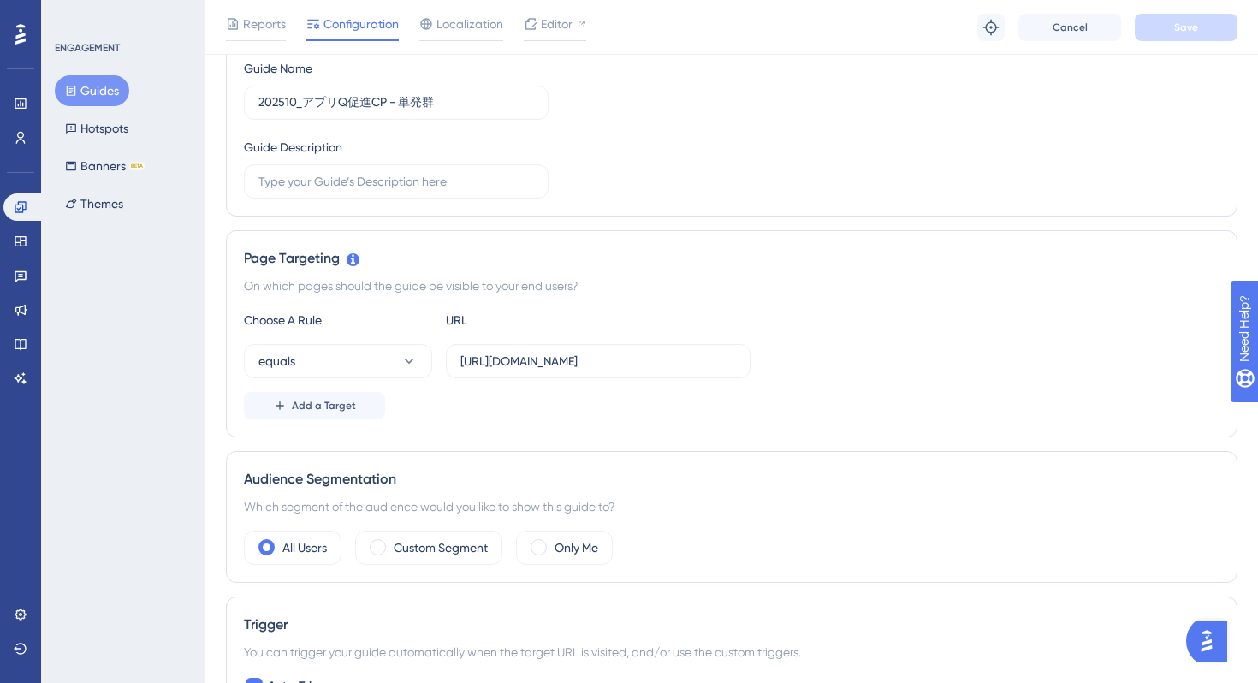
scroll to position [243, 0]
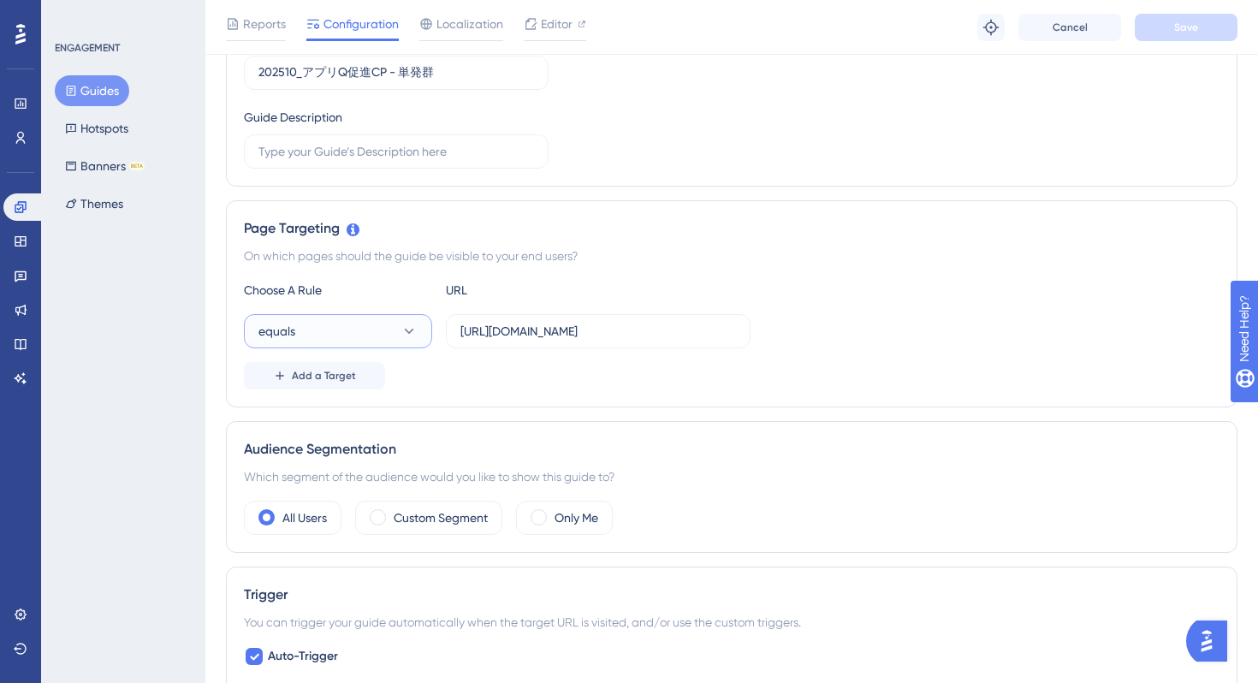
click at [395, 339] on button "equals" at bounding box center [338, 331] width 188 height 34
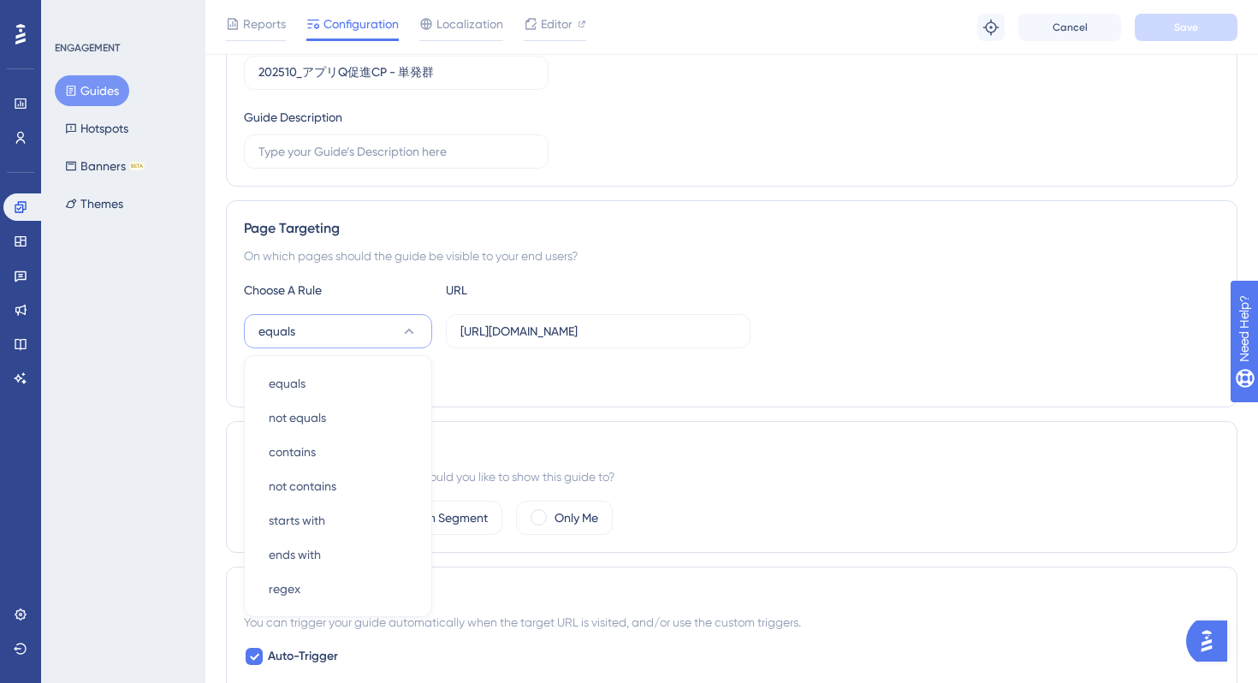
scroll to position [388, 0]
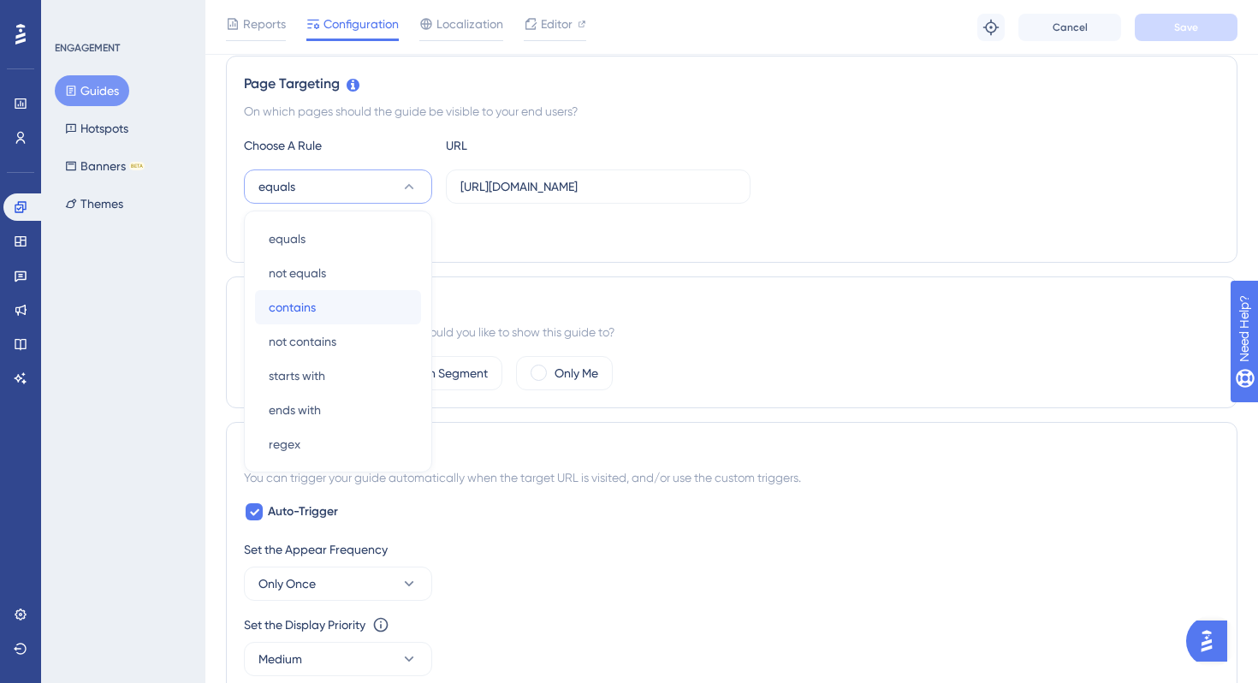
click at [353, 300] on div "contains contains" at bounding box center [338, 307] width 139 height 34
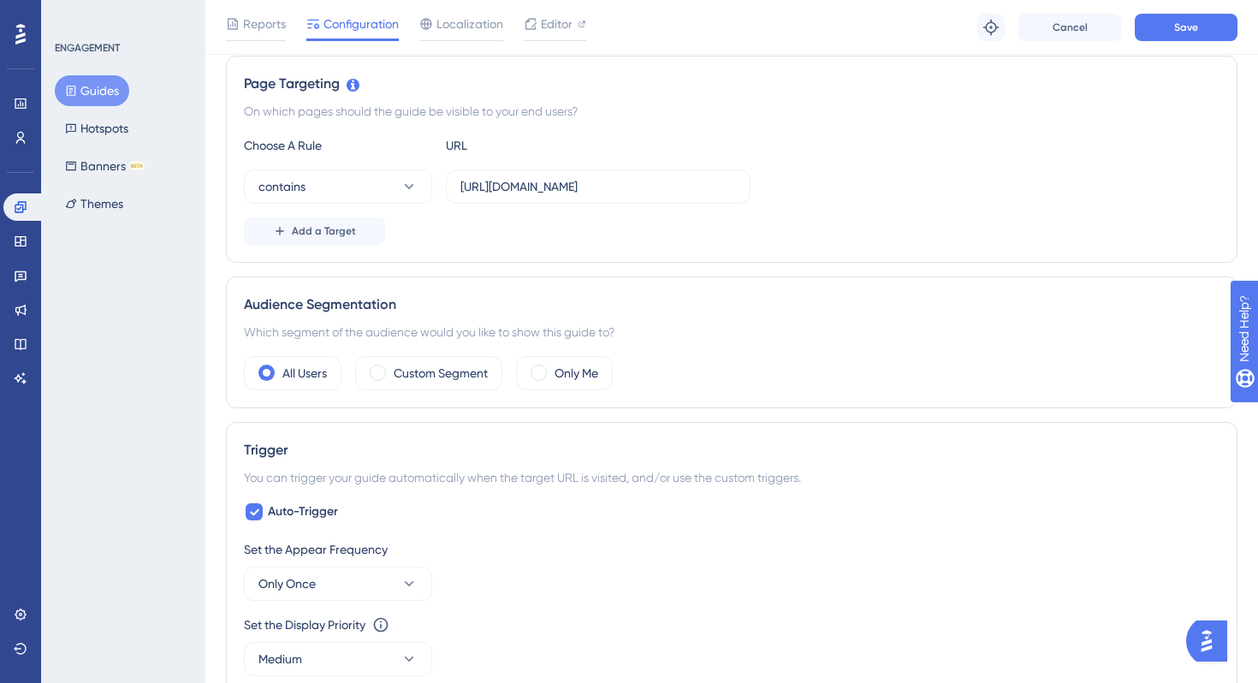
click at [668, 280] on div "Audience Segmentation Which segment of the audience would you like to show this…" at bounding box center [732, 342] width 1012 height 132
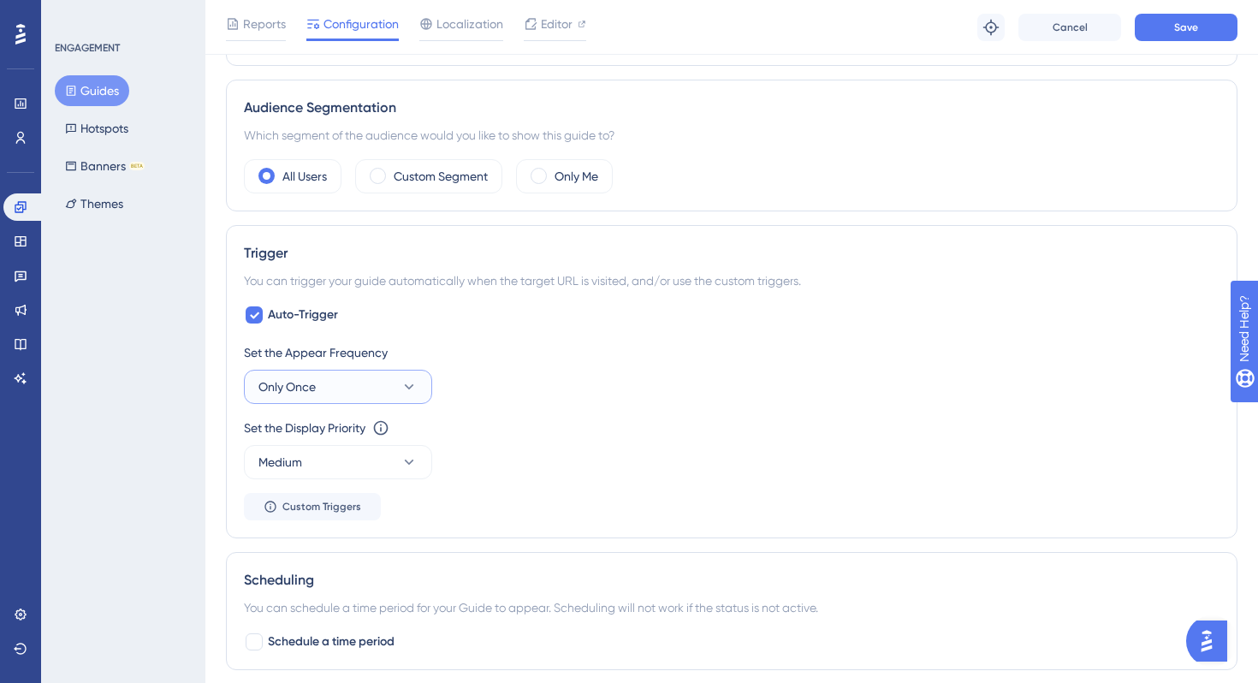
click at [350, 377] on button "Only Once" at bounding box center [338, 387] width 188 height 34
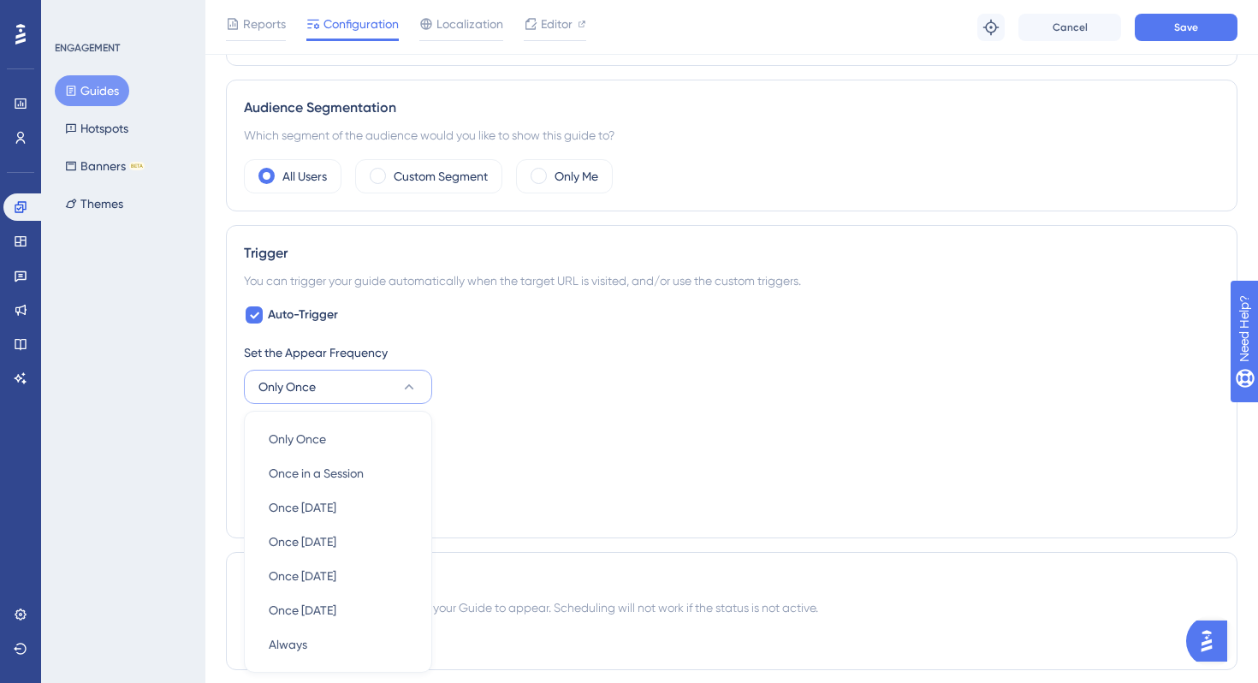
scroll to position [785, 0]
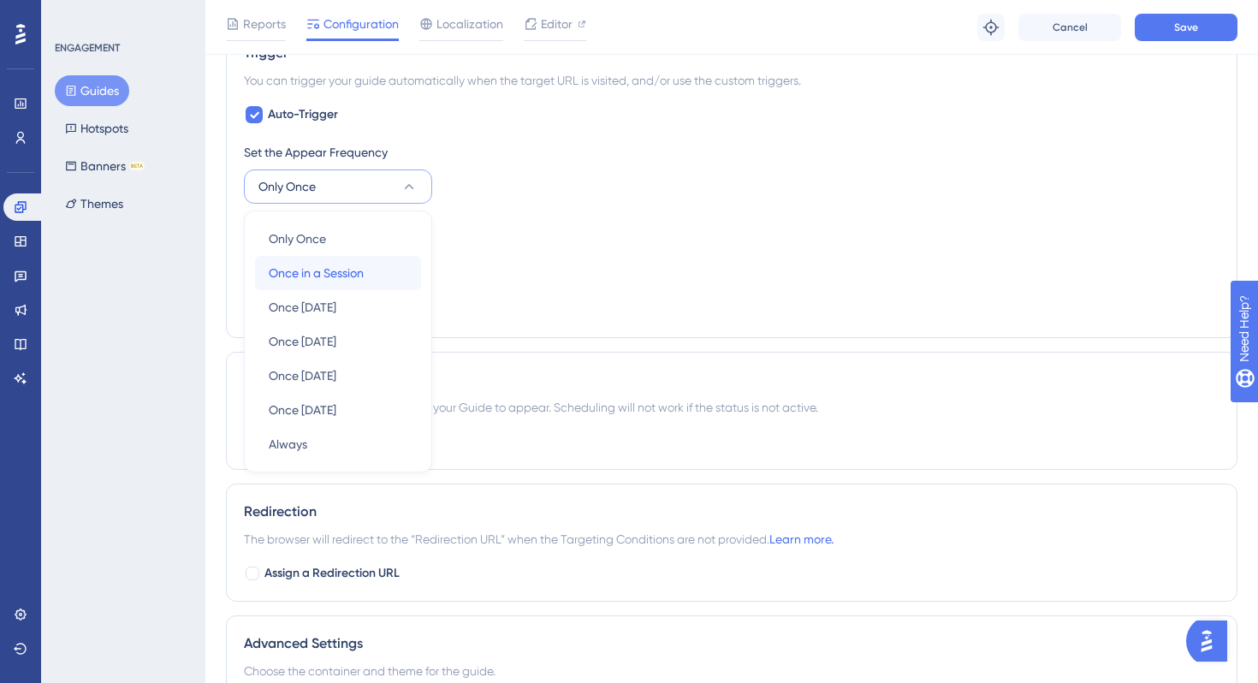
click at [348, 271] on span "Once in a Session" at bounding box center [316, 273] width 95 height 21
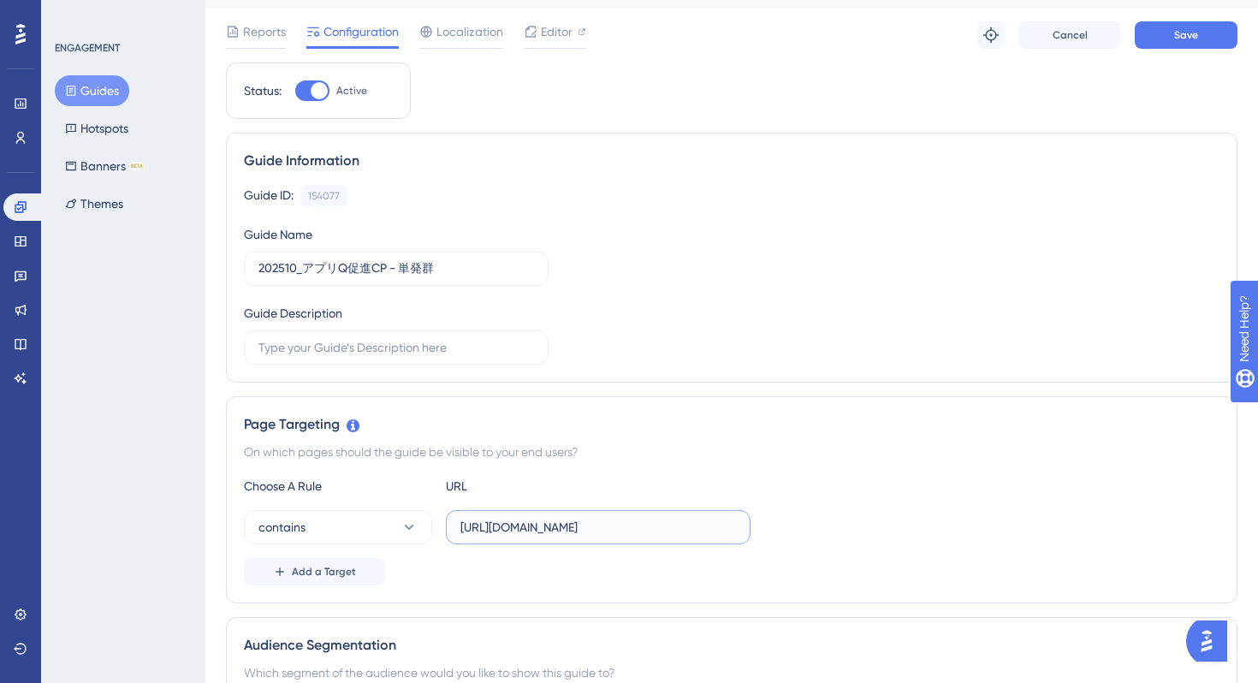
scroll to position [0, 237]
drag, startPoint x: 659, startPoint y: 531, endPoint x: 802, endPoint y: 531, distance: 143.0
click at [802, 531] on div "contains https://stg-e-consult.medii.jp/top?utm_source=20251016_usgd_ai_1_gen_s…" at bounding box center [732, 527] width 976 height 34
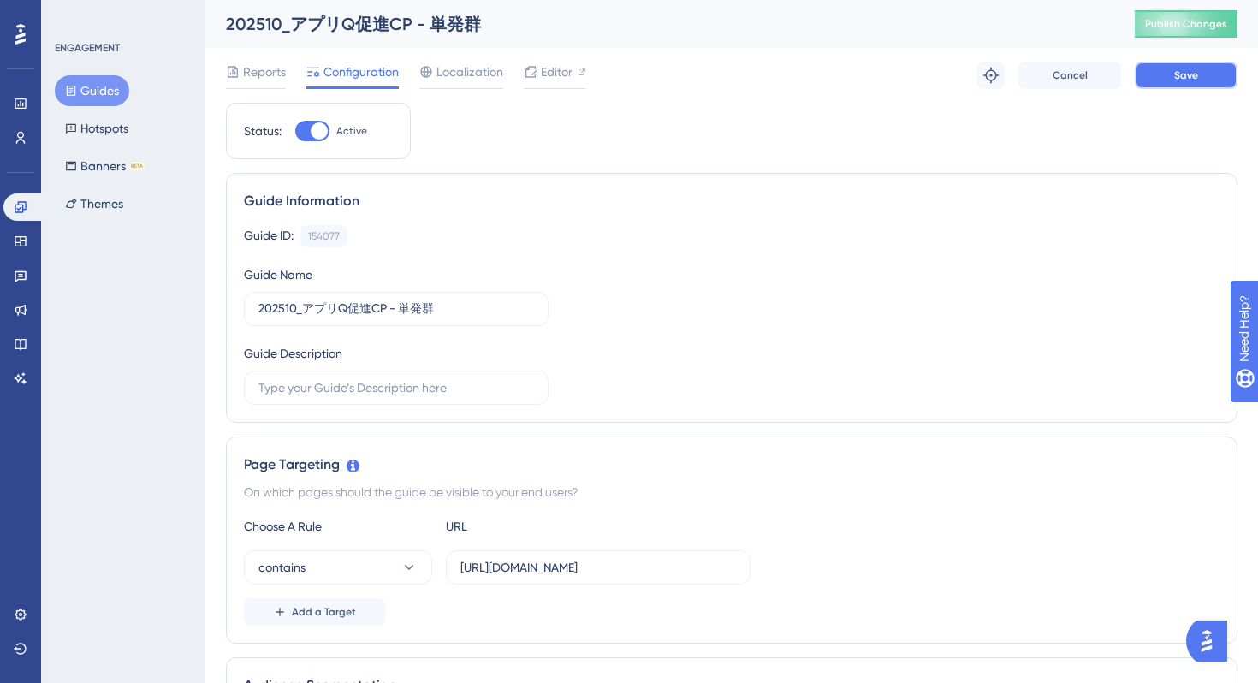
click at [1192, 68] on span "Save" at bounding box center [1186, 75] width 24 height 14
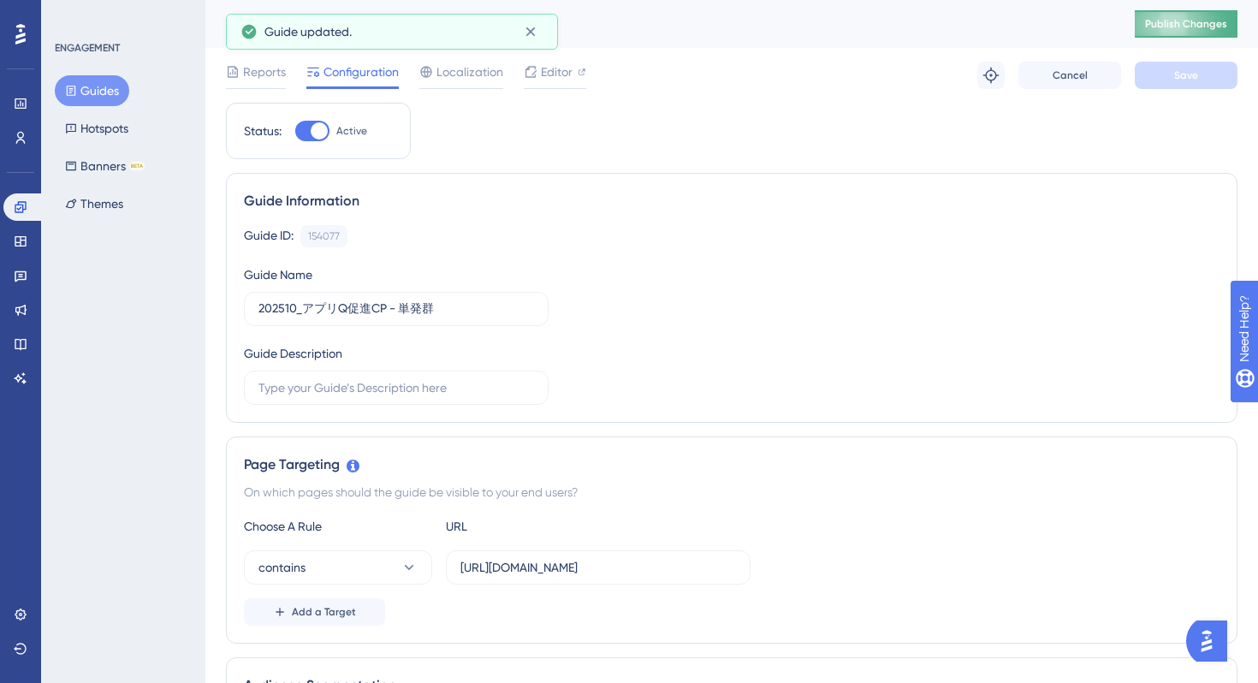
click at [1174, 27] on span "Publish Changes" at bounding box center [1186, 24] width 82 height 14
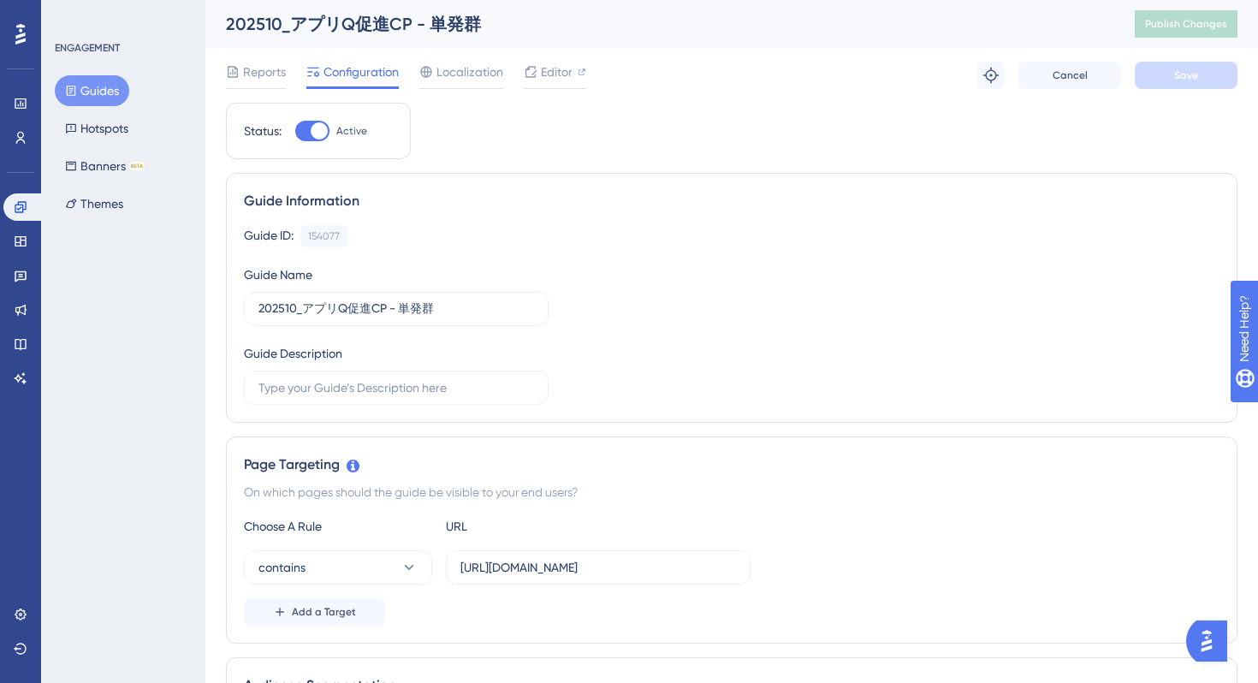
click at [359, 23] on div "202510_アプリQ促進CP - 単発群" at bounding box center [659, 24] width 866 height 24
copy div "202510_アプリQ促進CP - 単発群"
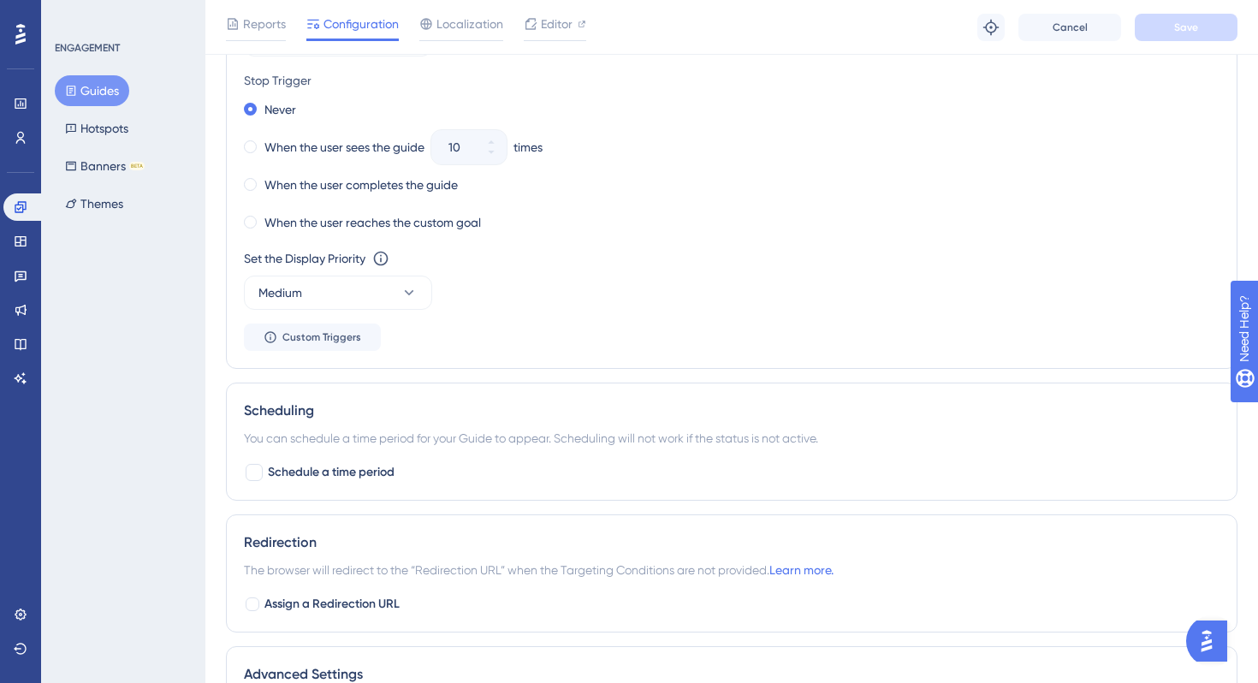
scroll to position [912, 0]
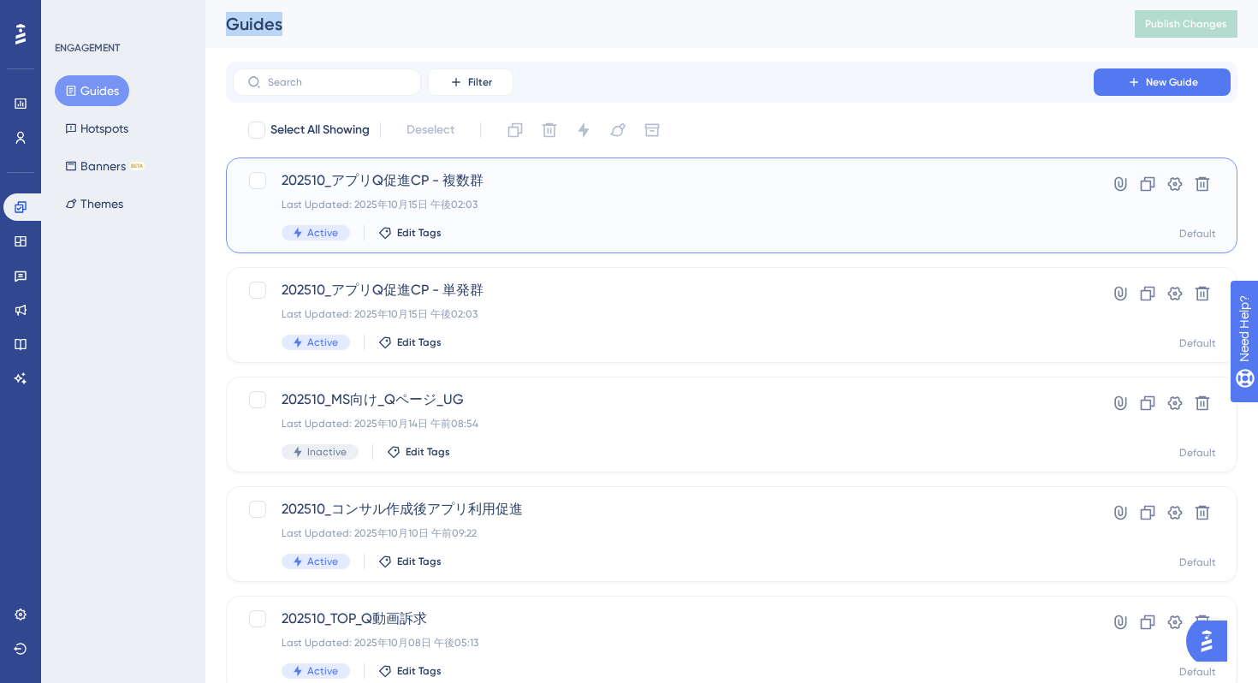
click at [618, 199] on div "Last Updated: 2025年10月15日 午後02:03" at bounding box center [664, 205] width 764 height 14
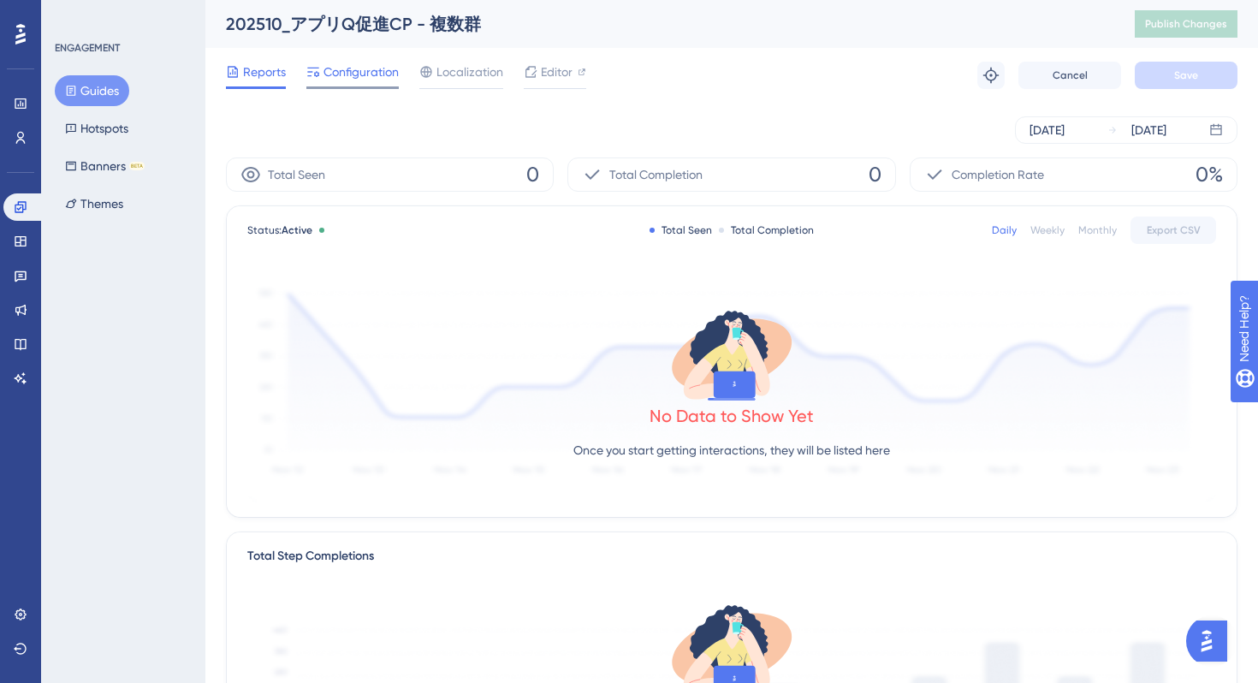
click at [354, 74] on span "Configuration" at bounding box center [361, 72] width 75 height 21
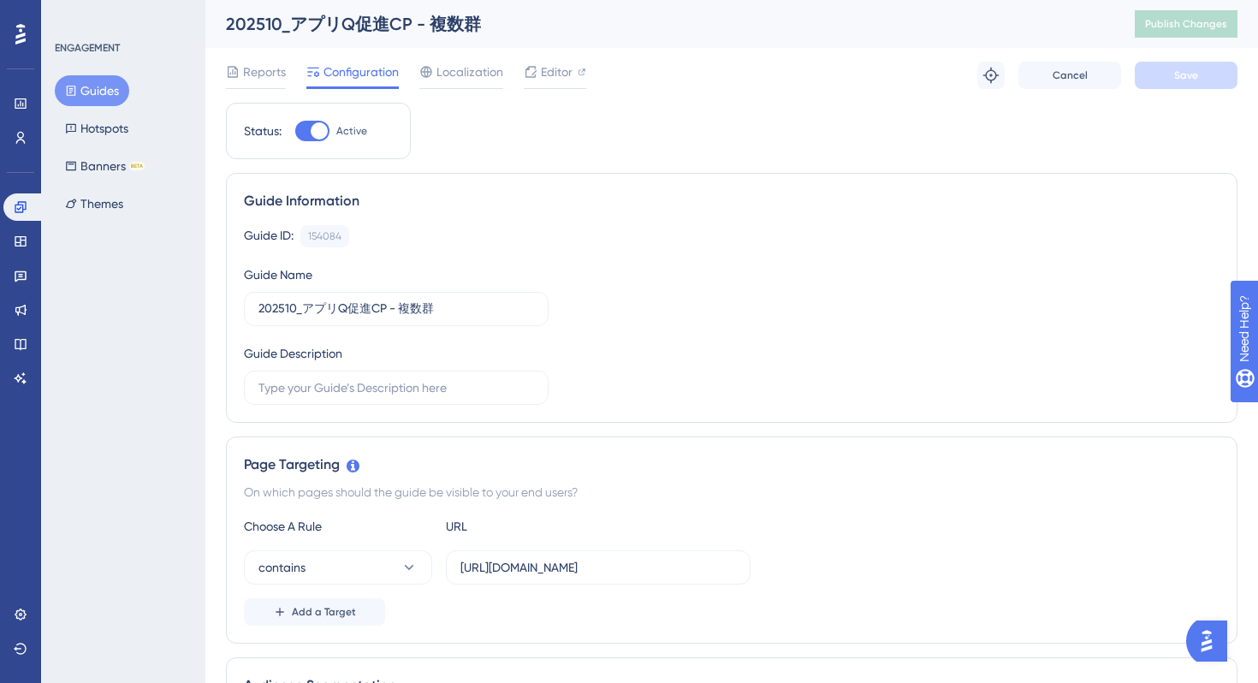
click at [447, 32] on div "202510_アプリQ促進CP - 複数群" at bounding box center [659, 24] width 866 height 24
copy div "202510_アプリQ促進CP - 複数群"
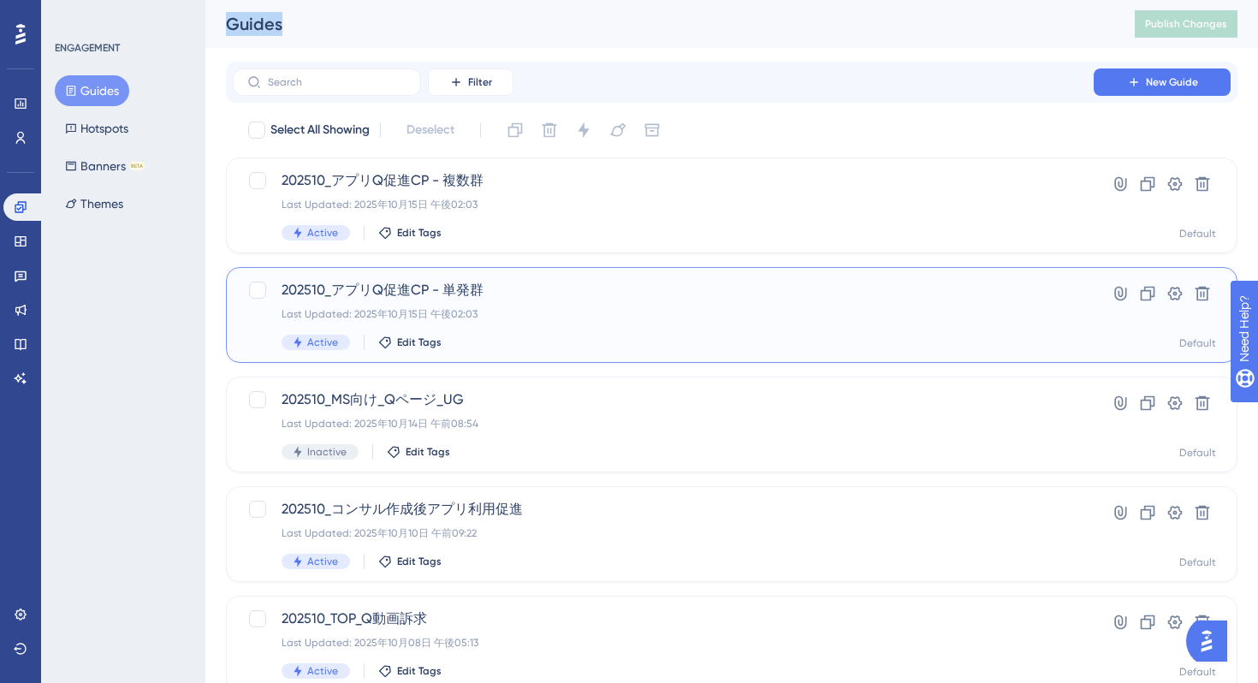
click at [523, 286] on span "202510_アプリQ促進CP - 単発群" at bounding box center [664, 290] width 764 height 21
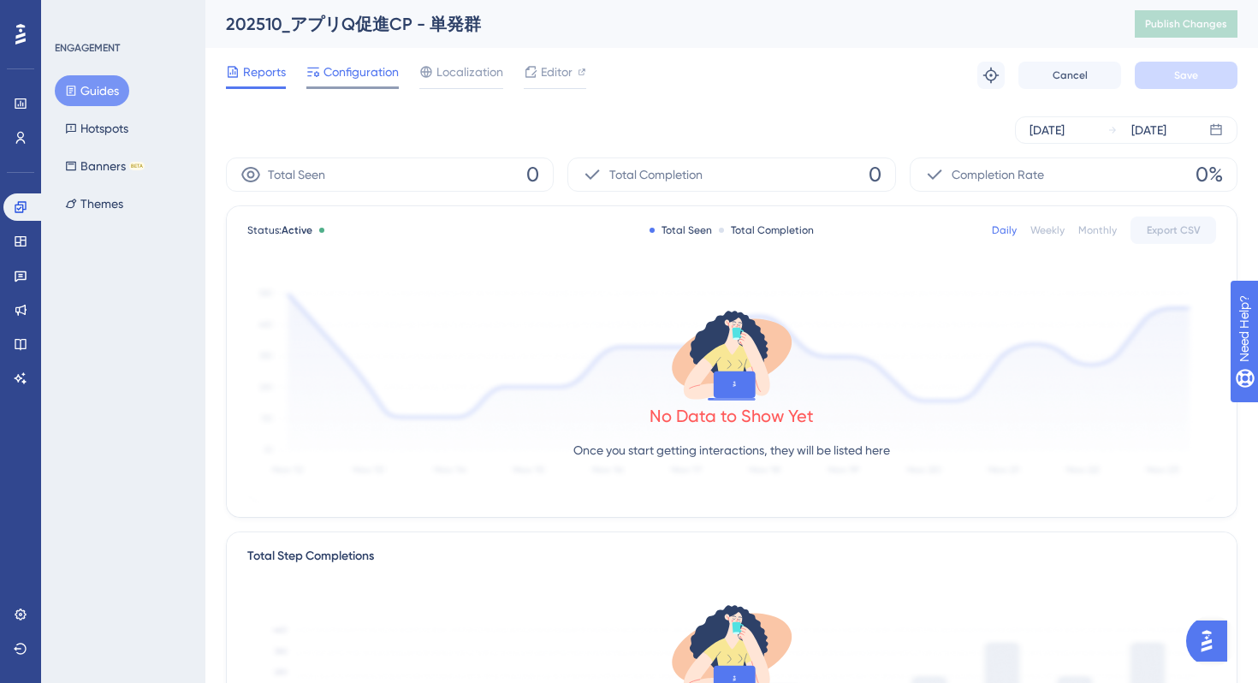
click at [350, 76] on span "Configuration" at bounding box center [361, 72] width 75 height 21
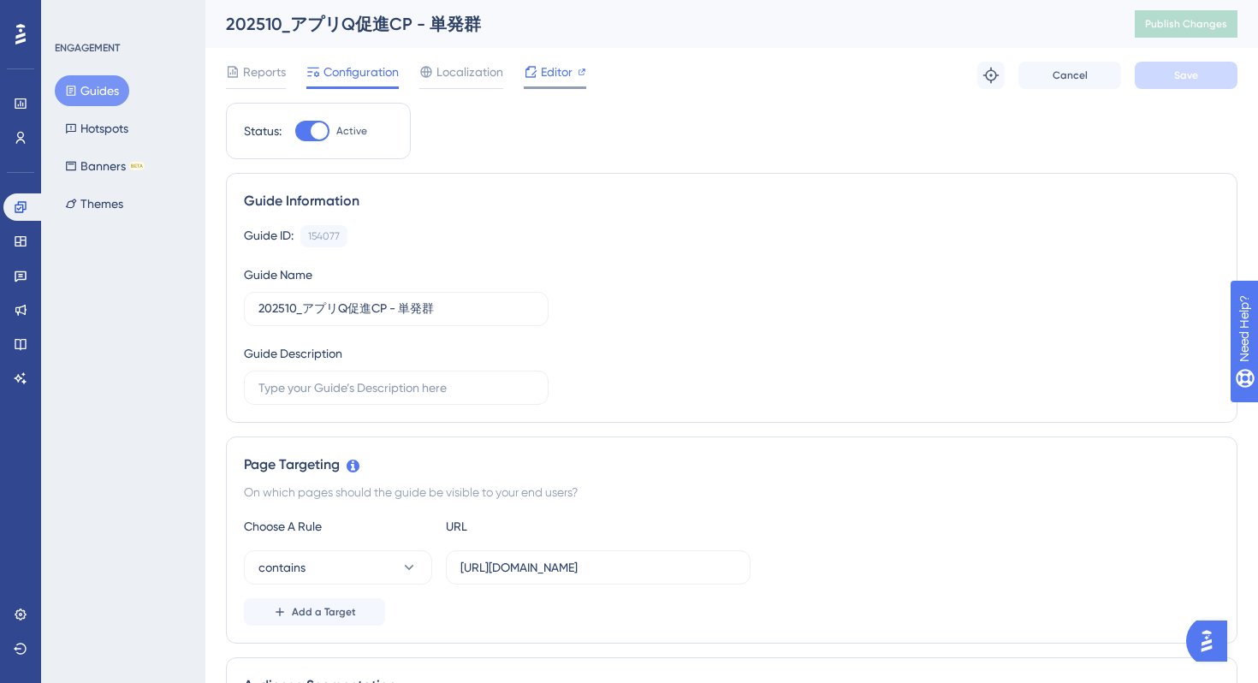
click at [551, 69] on span "Editor" at bounding box center [557, 72] width 32 height 21
click at [770, 271] on div "Guide ID: 154077 Copy Guide Name 202510_アプリQ促進CP - 単発群 Guide Description" at bounding box center [732, 315] width 976 height 180
click at [558, 70] on span "Editor" at bounding box center [557, 72] width 32 height 21
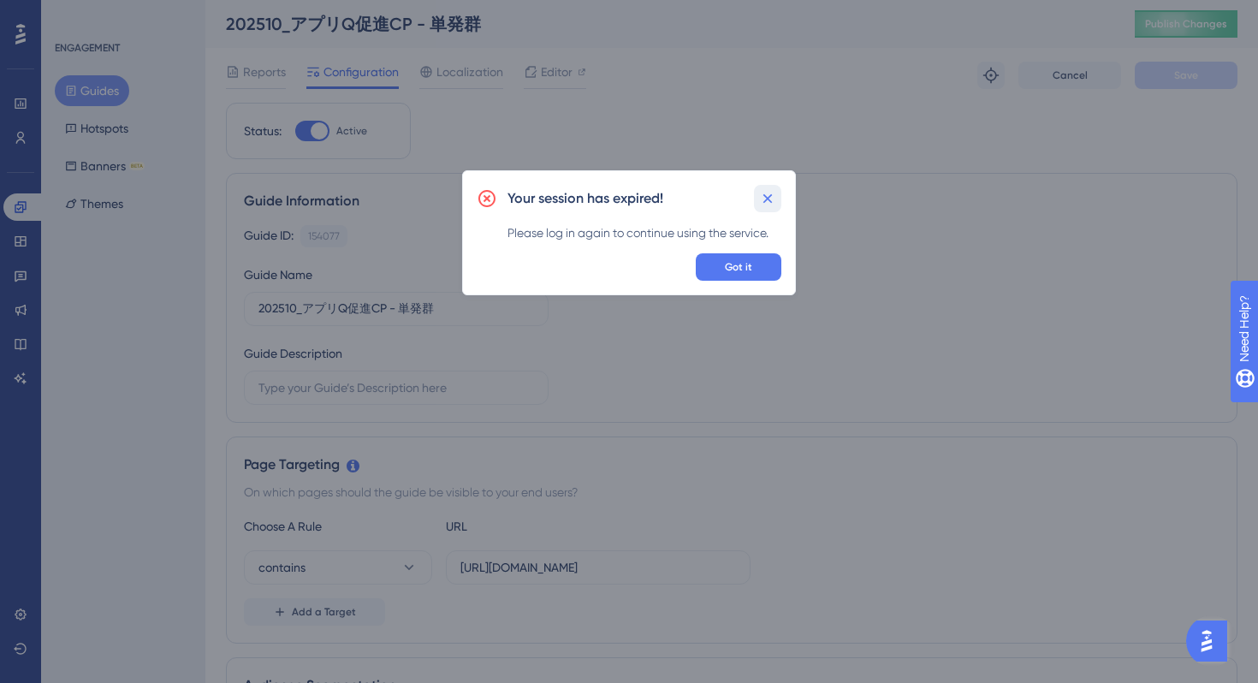
click at [776, 193] on icon at bounding box center [767, 198] width 17 height 17
